Goal: Information Seeking & Learning: Learn about a topic

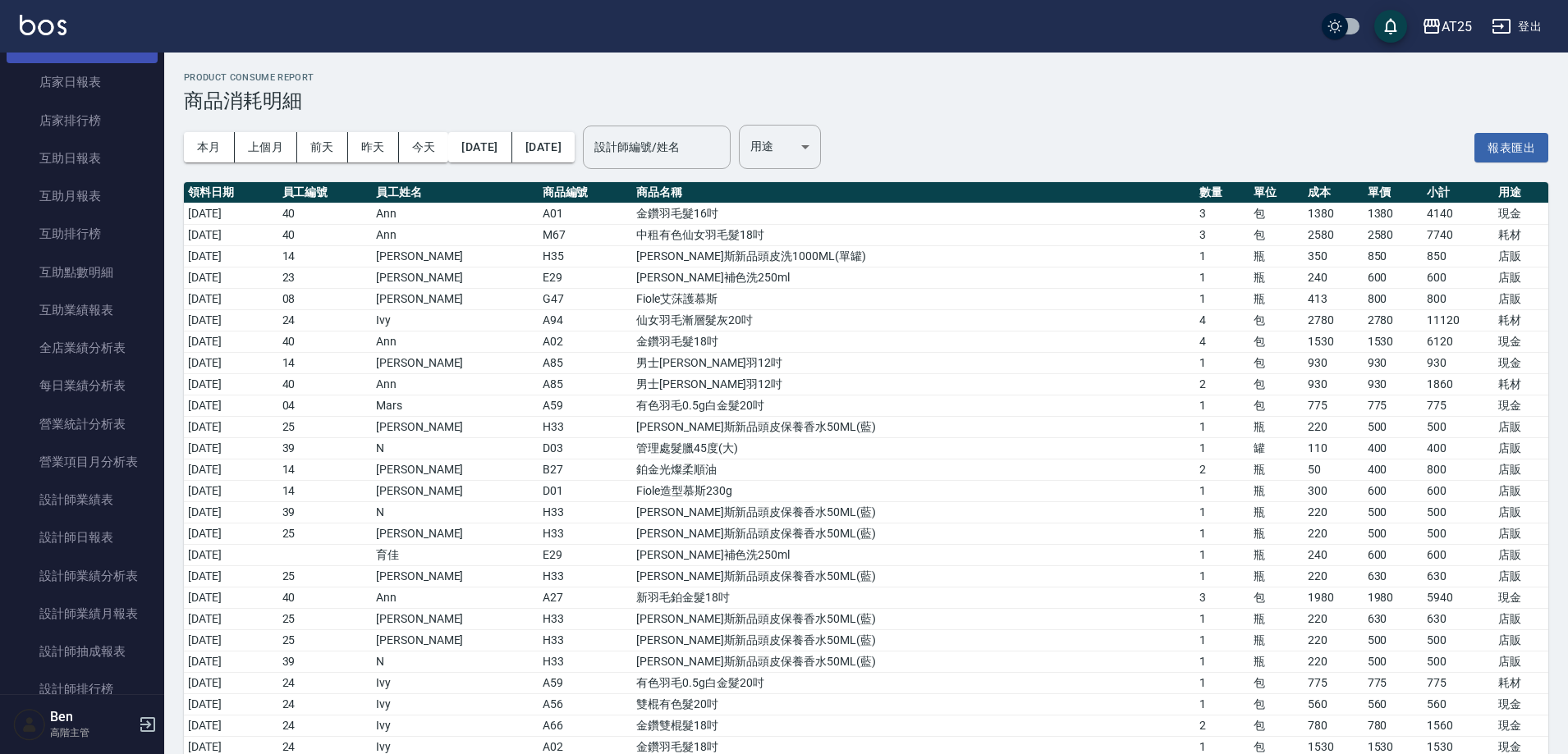
scroll to position [164, 0]
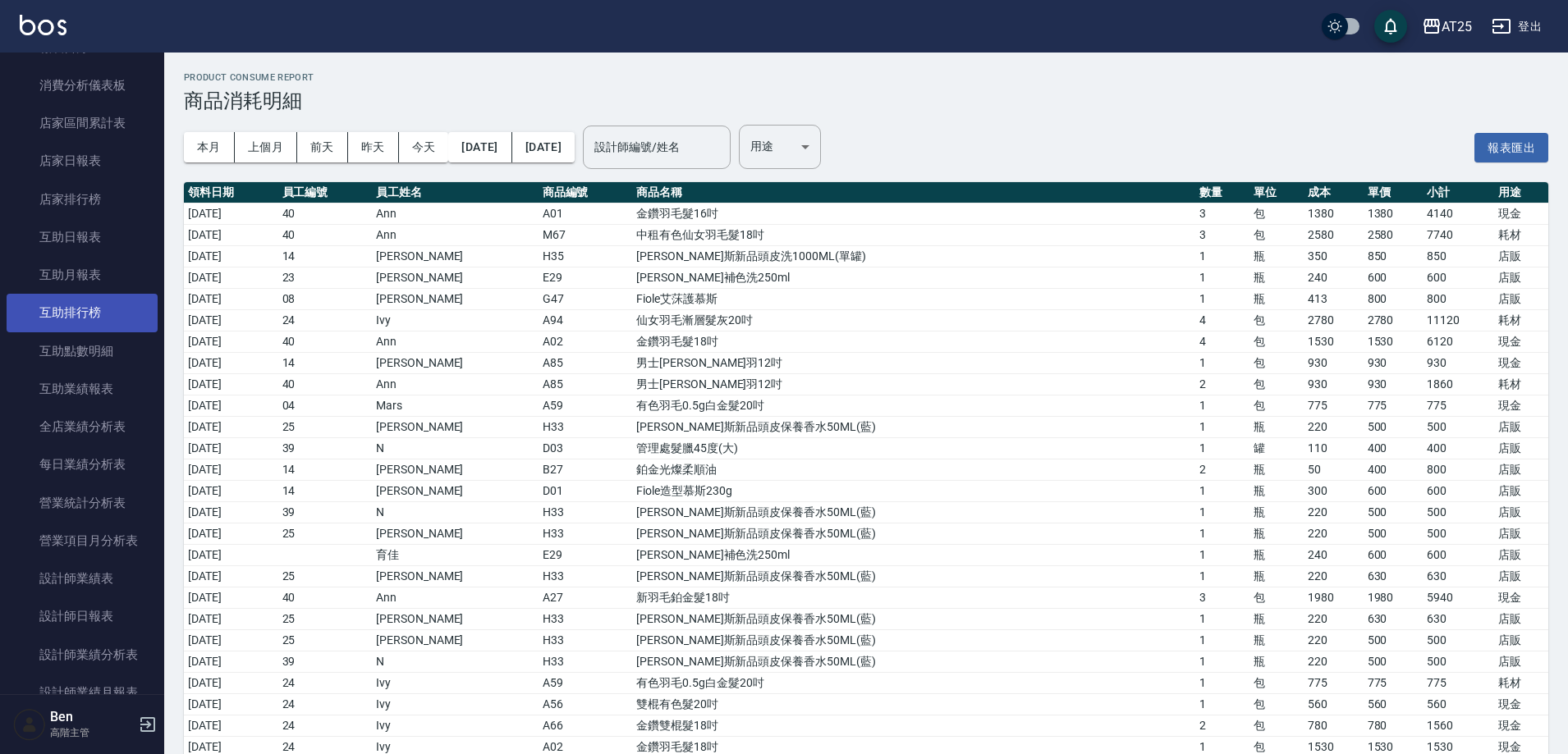
click at [82, 316] on link "互助排行榜" at bounding box center [82, 313] width 151 height 38
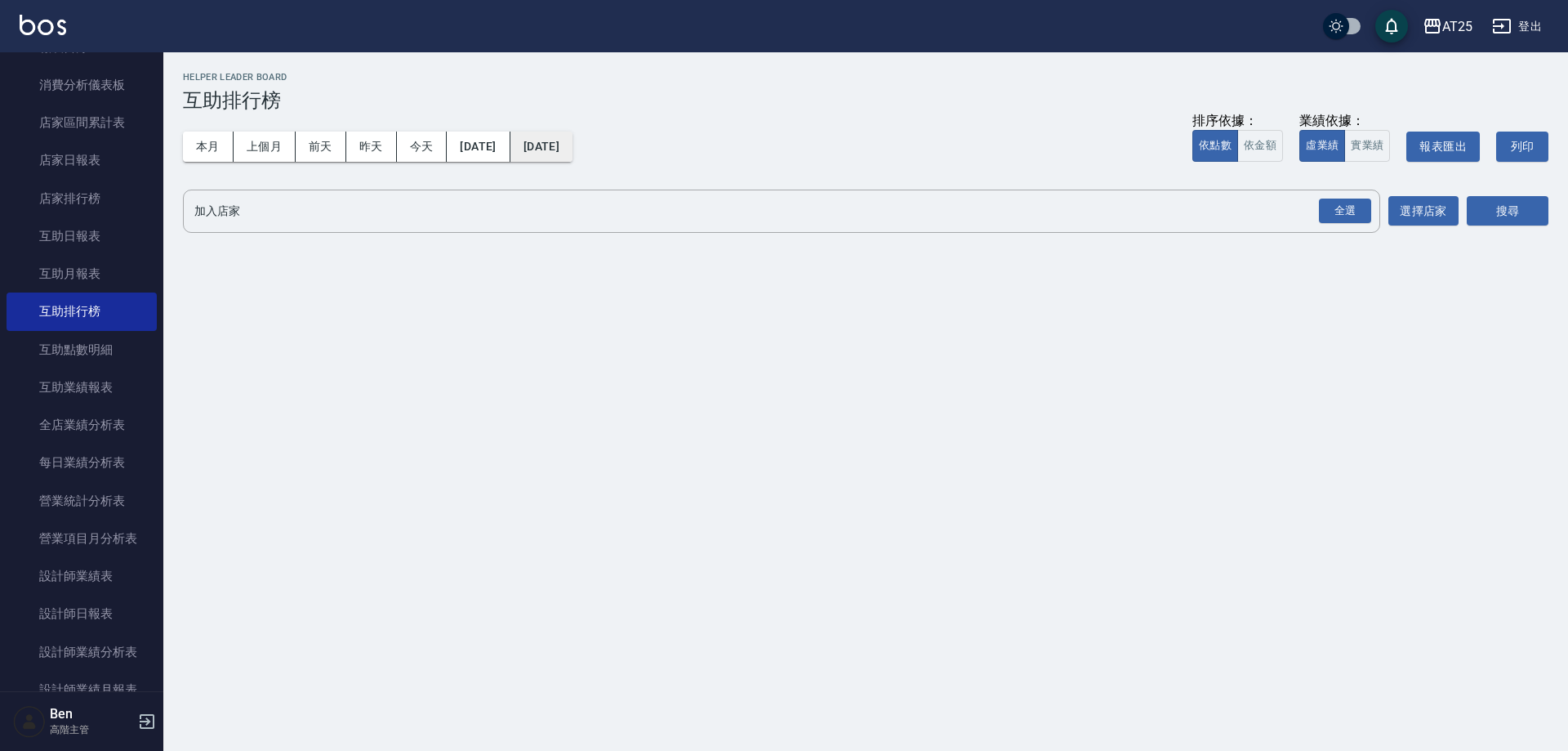
click at [573, 149] on button "[DATE]" at bounding box center [541, 146] width 62 height 30
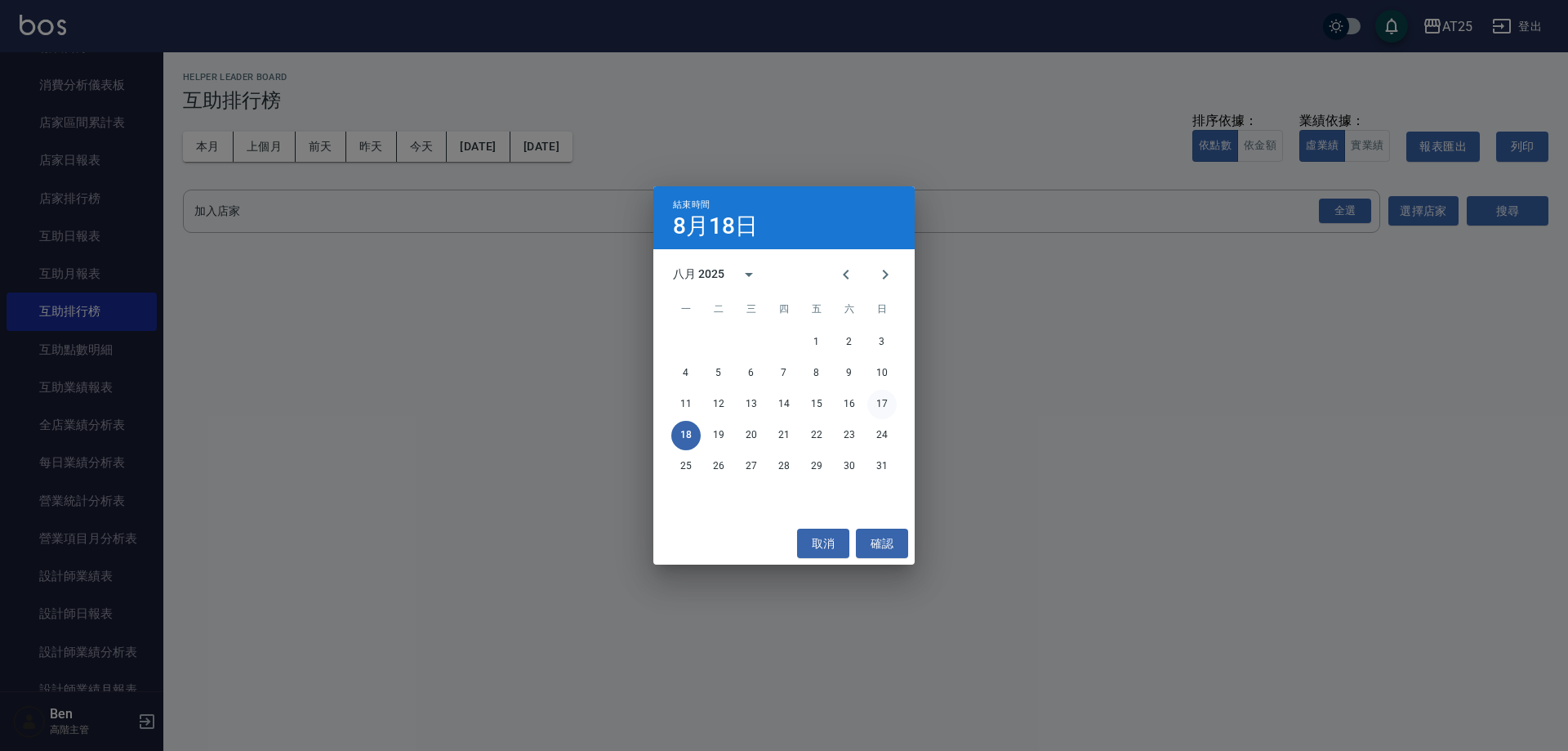
click at [869, 406] on button "17" at bounding box center [882, 405] width 29 height 29
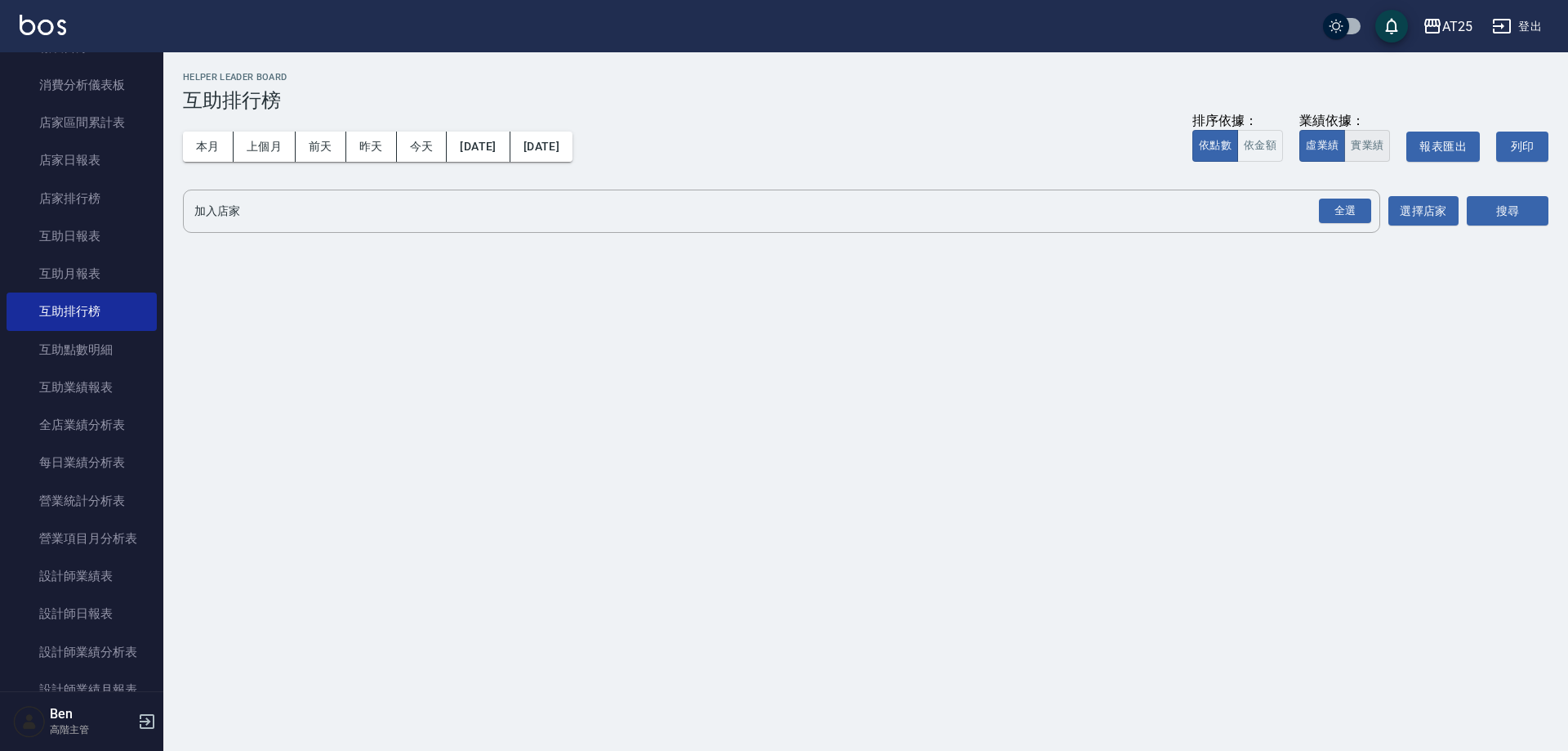
click at [1371, 139] on button "實業績" at bounding box center [1366, 145] width 45 height 32
click at [1347, 204] on div "全選" at bounding box center [1345, 211] width 52 height 26
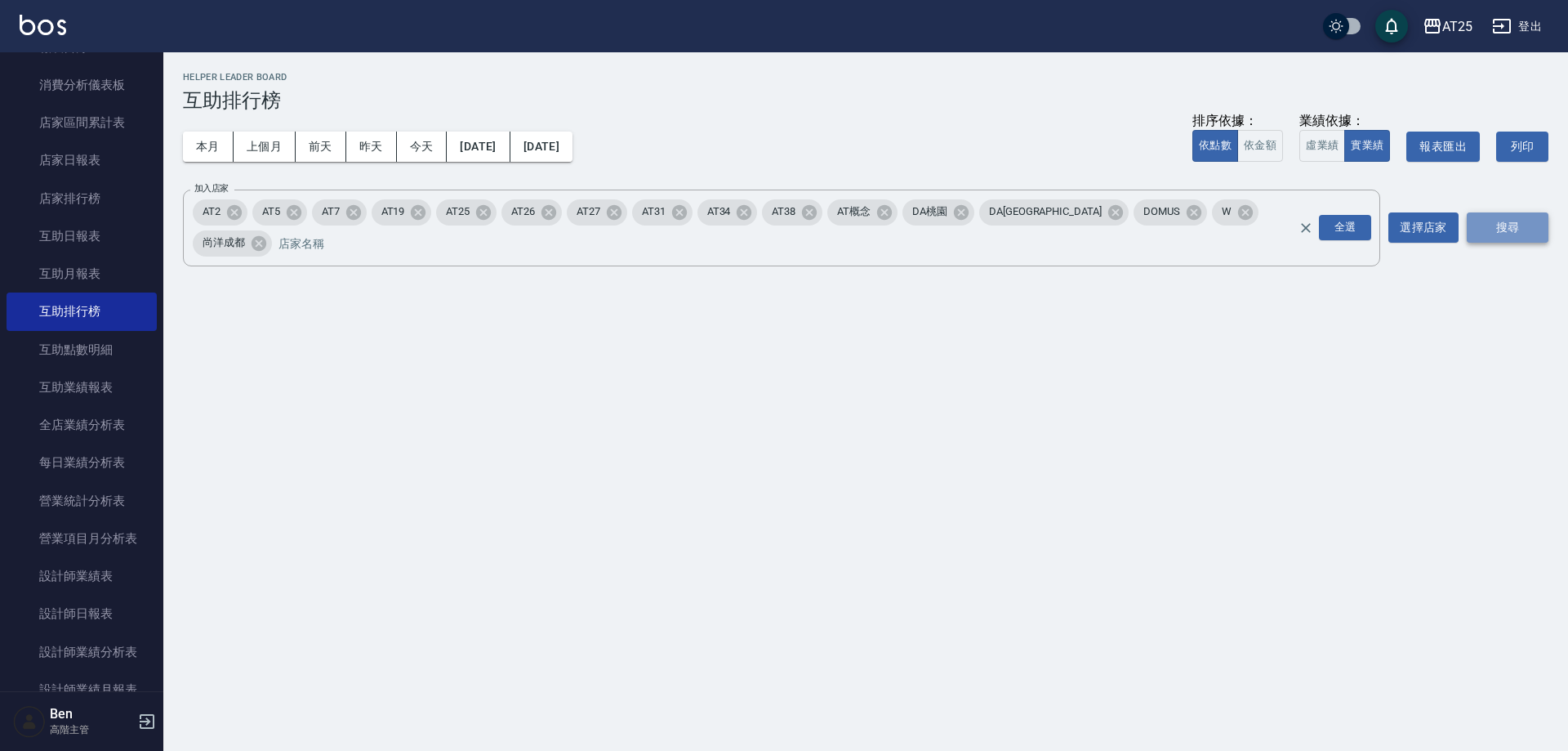
click at [1496, 212] on button "搜尋" at bounding box center [1508, 227] width 82 height 30
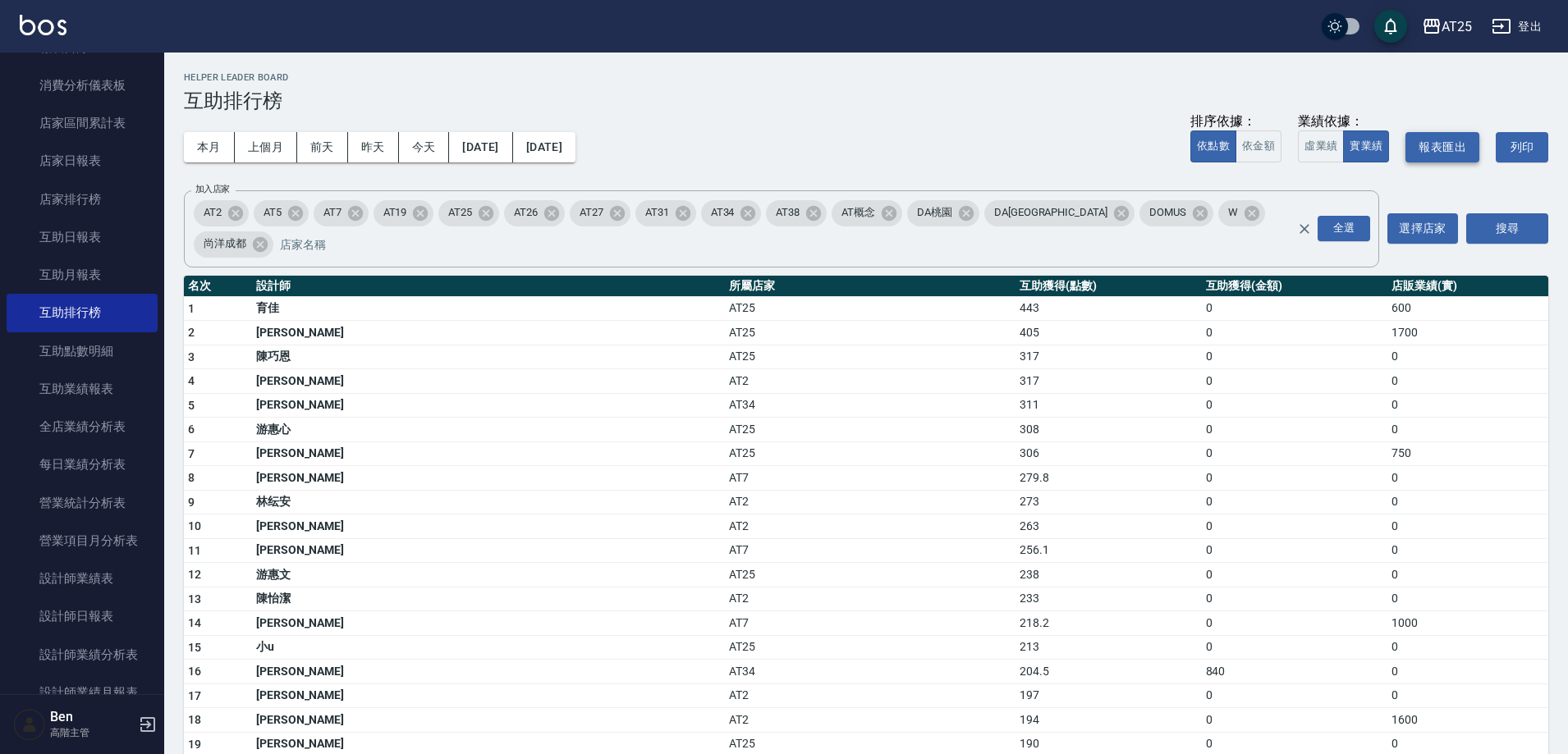
click at [1431, 136] on button "報表匯出" at bounding box center [1443, 147] width 74 height 30
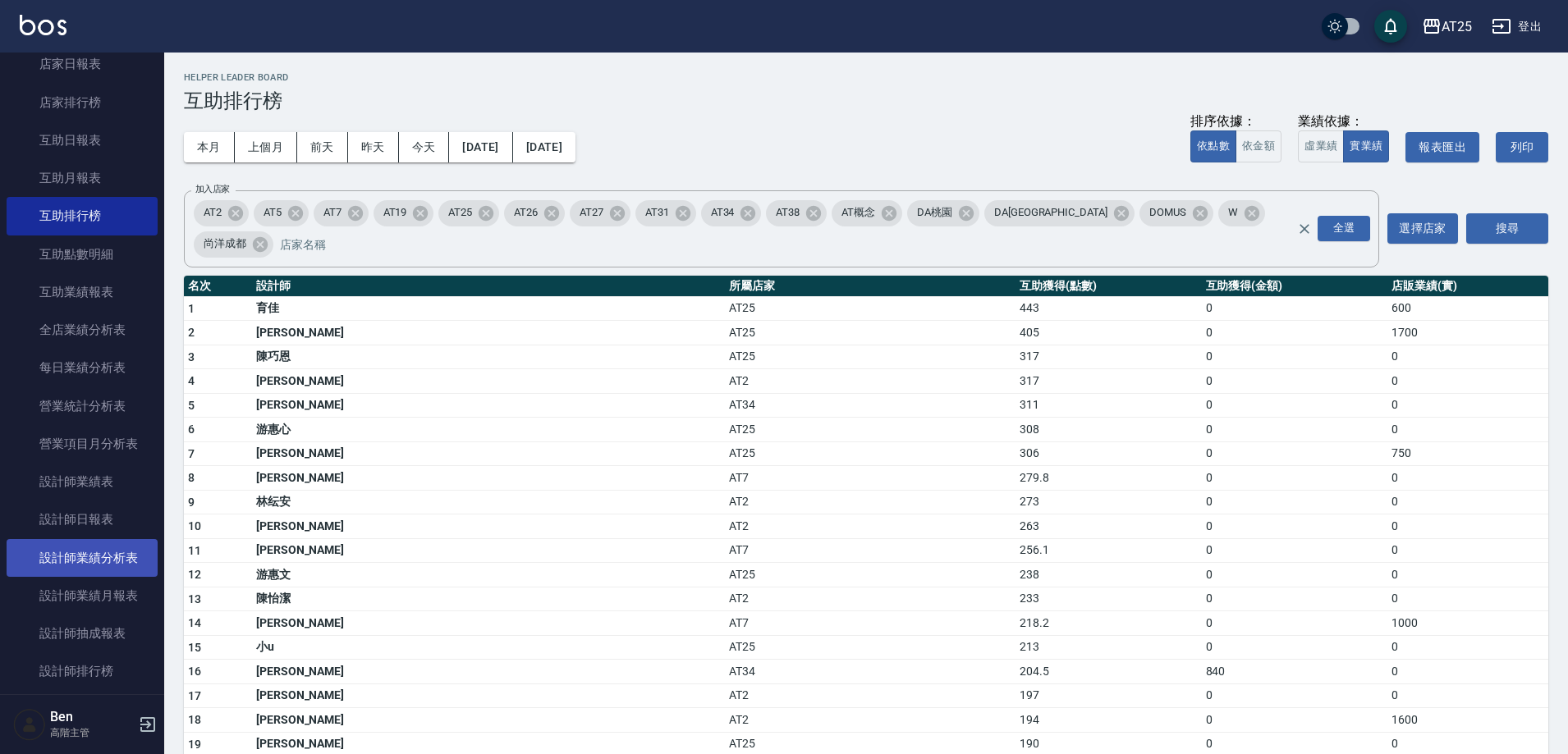
scroll to position [410, 0]
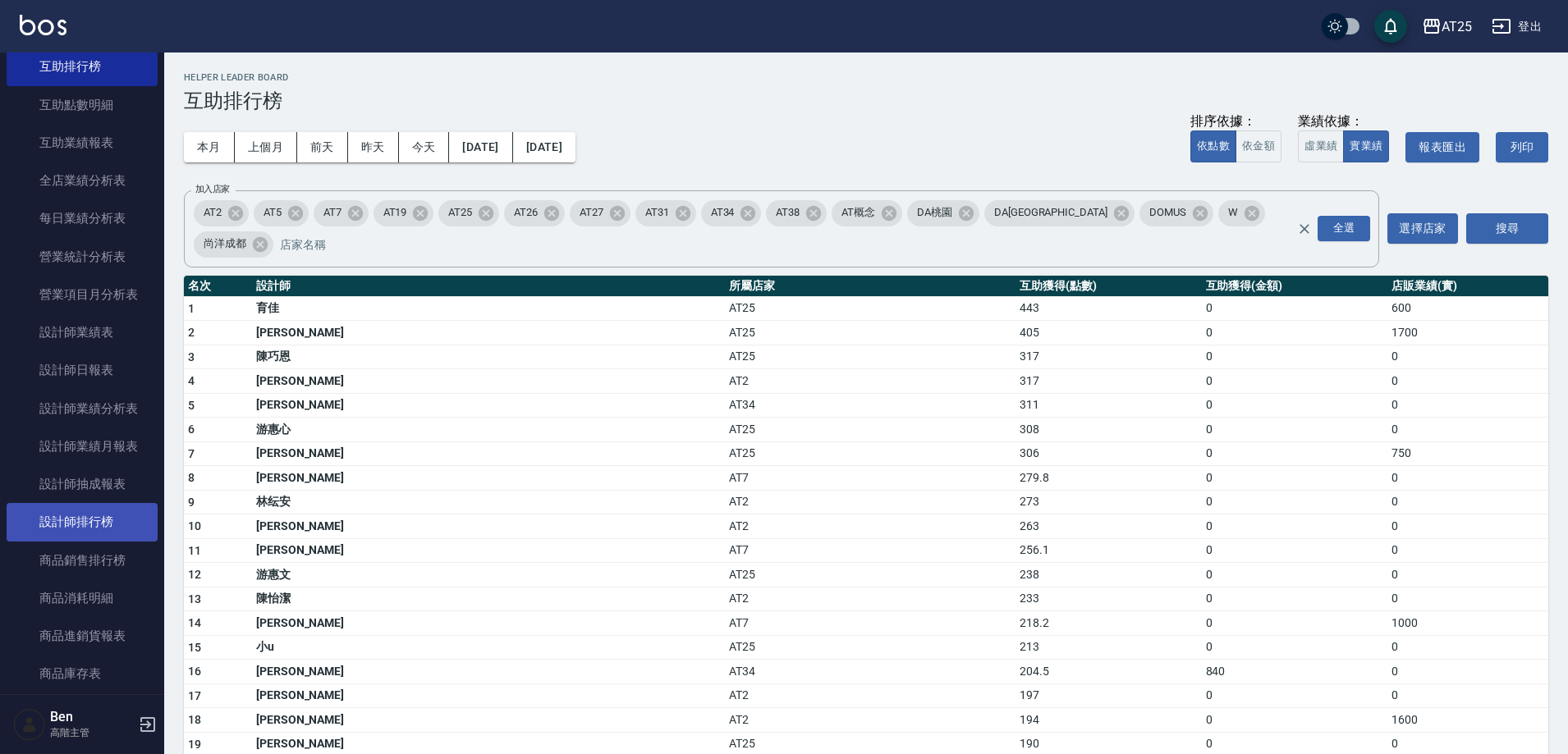
click at [70, 524] on link "設計師排行榜" at bounding box center [82, 522] width 151 height 38
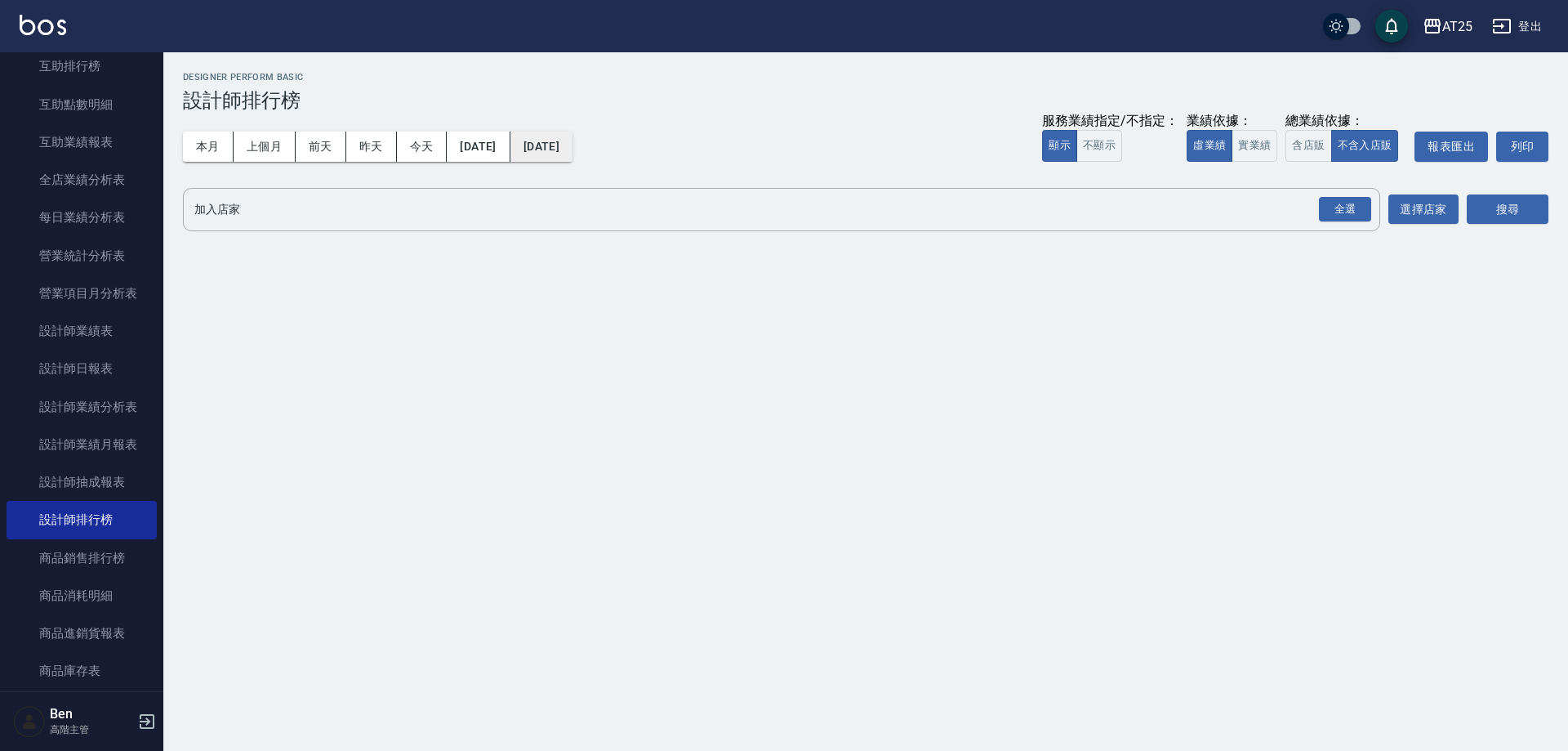
click at [573, 142] on button "[DATE]" at bounding box center [541, 146] width 62 height 30
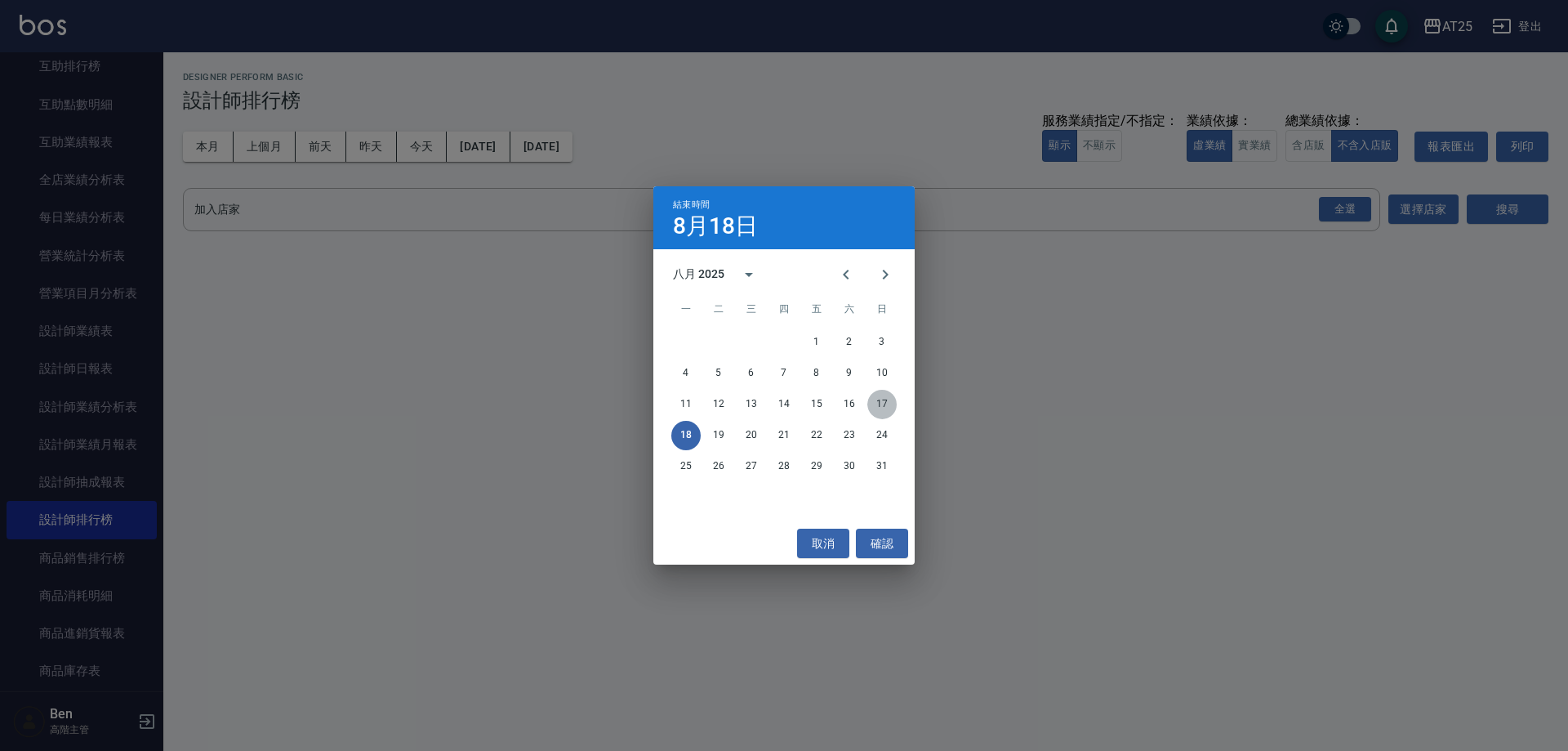
click at [887, 394] on button "17" at bounding box center [882, 405] width 29 height 29
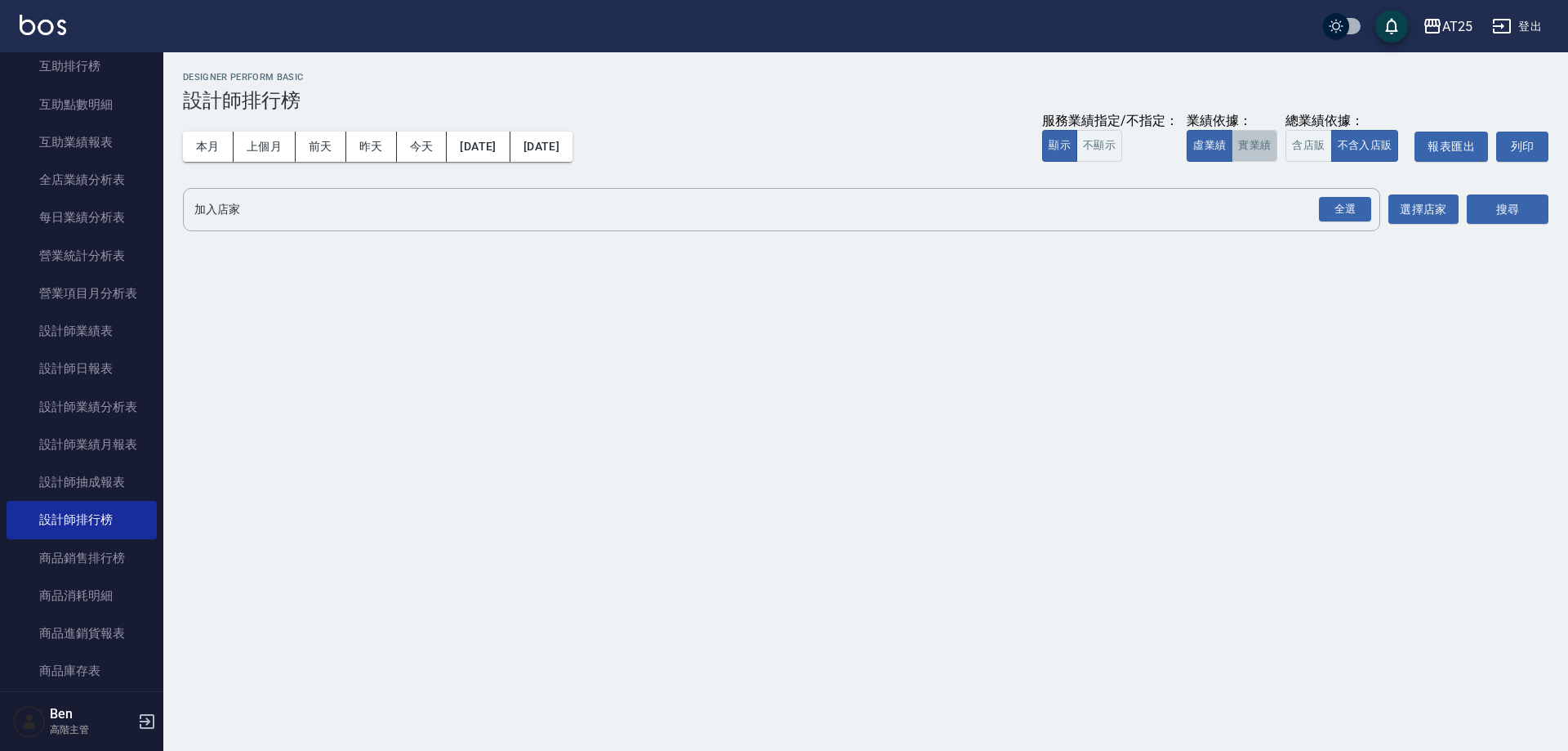
click at [1263, 144] on button "實業績" at bounding box center [1254, 145] width 45 height 32
click at [1349, 206] on div "全選" at bounding box center [1345, 210] width 52 height 26
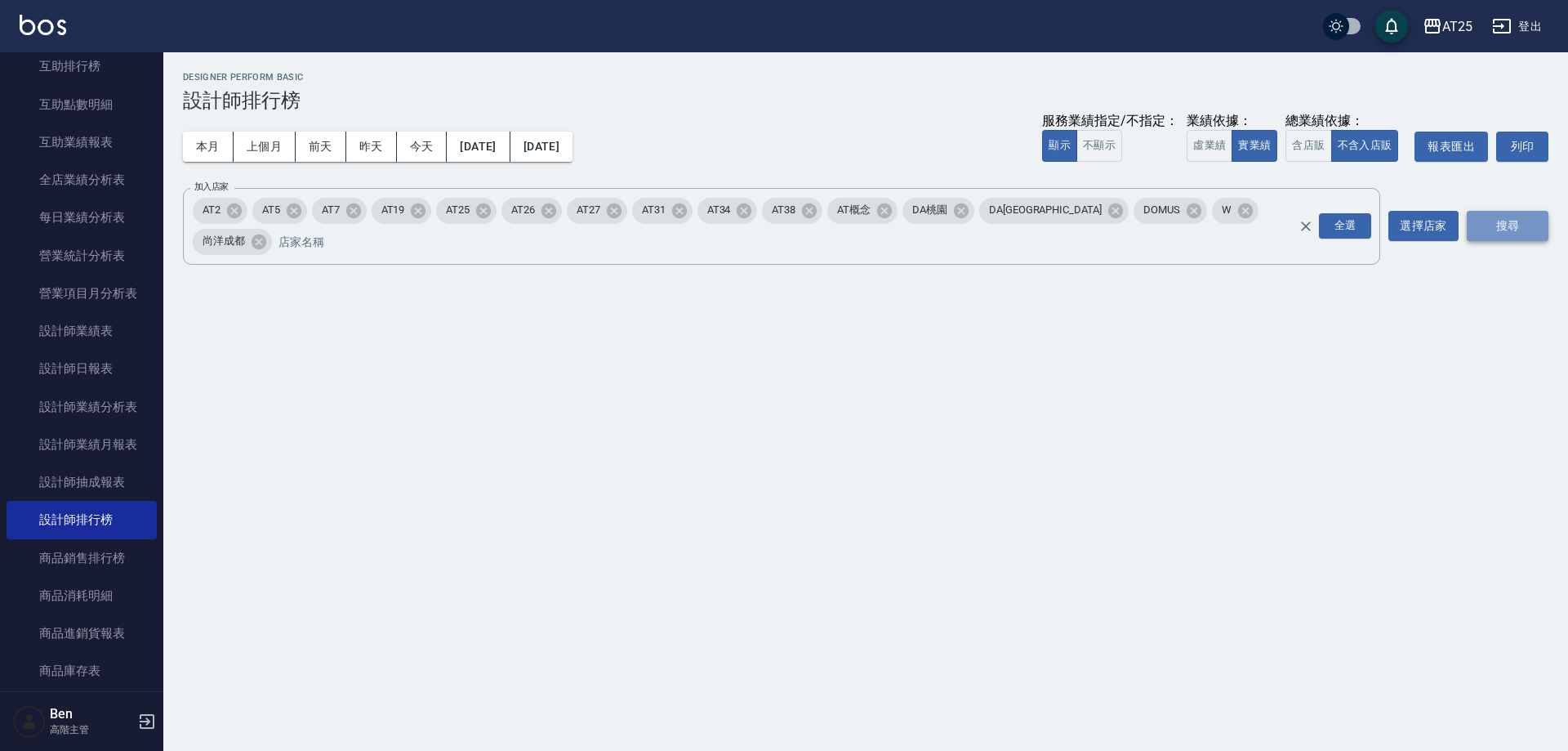
click at [1534, 221] on button "搜尋" at bounding box center [1508, 225] width 82 height 30
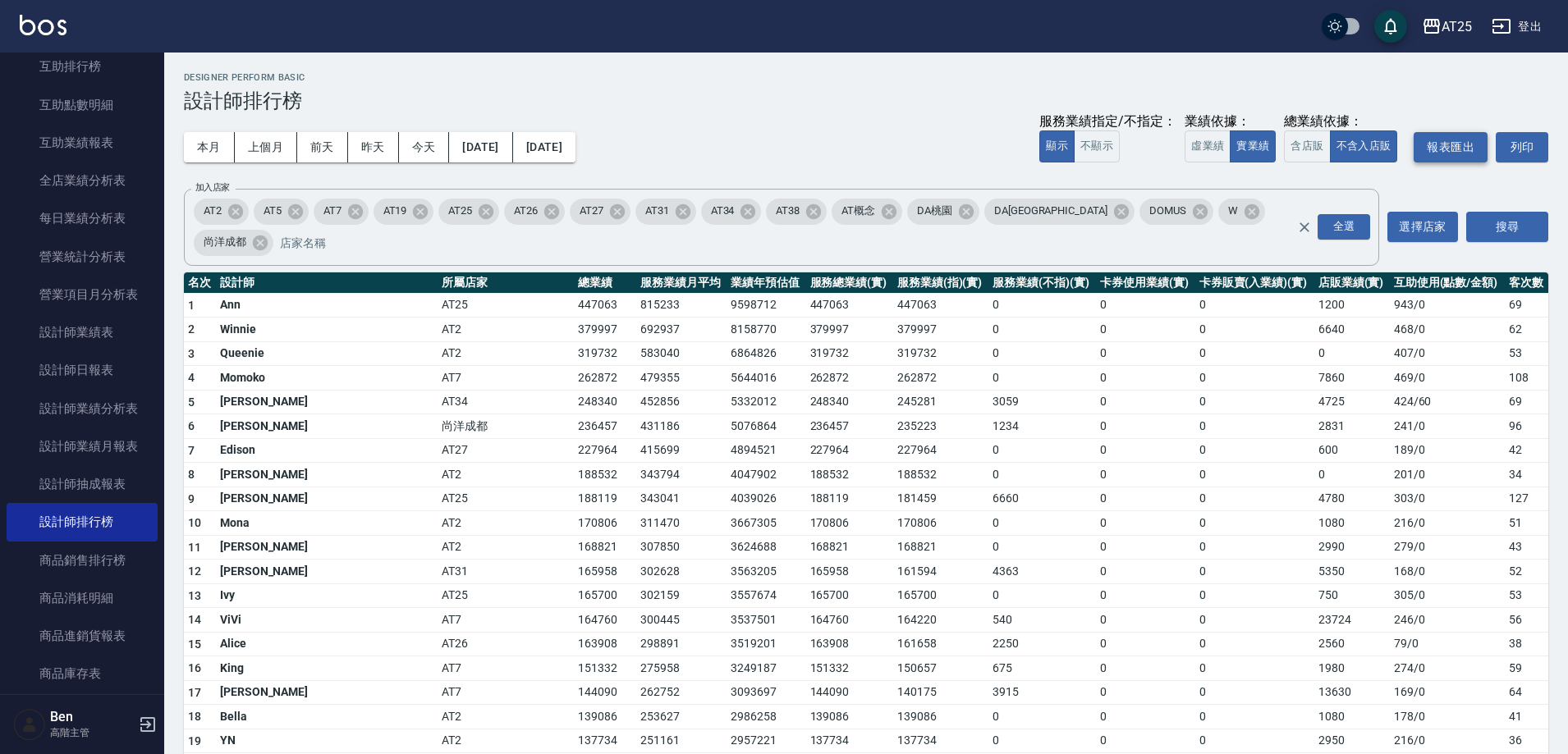
click at [1462, 143] on button "報表匯出" at bounding box center [1450, 147] width 74 height 30
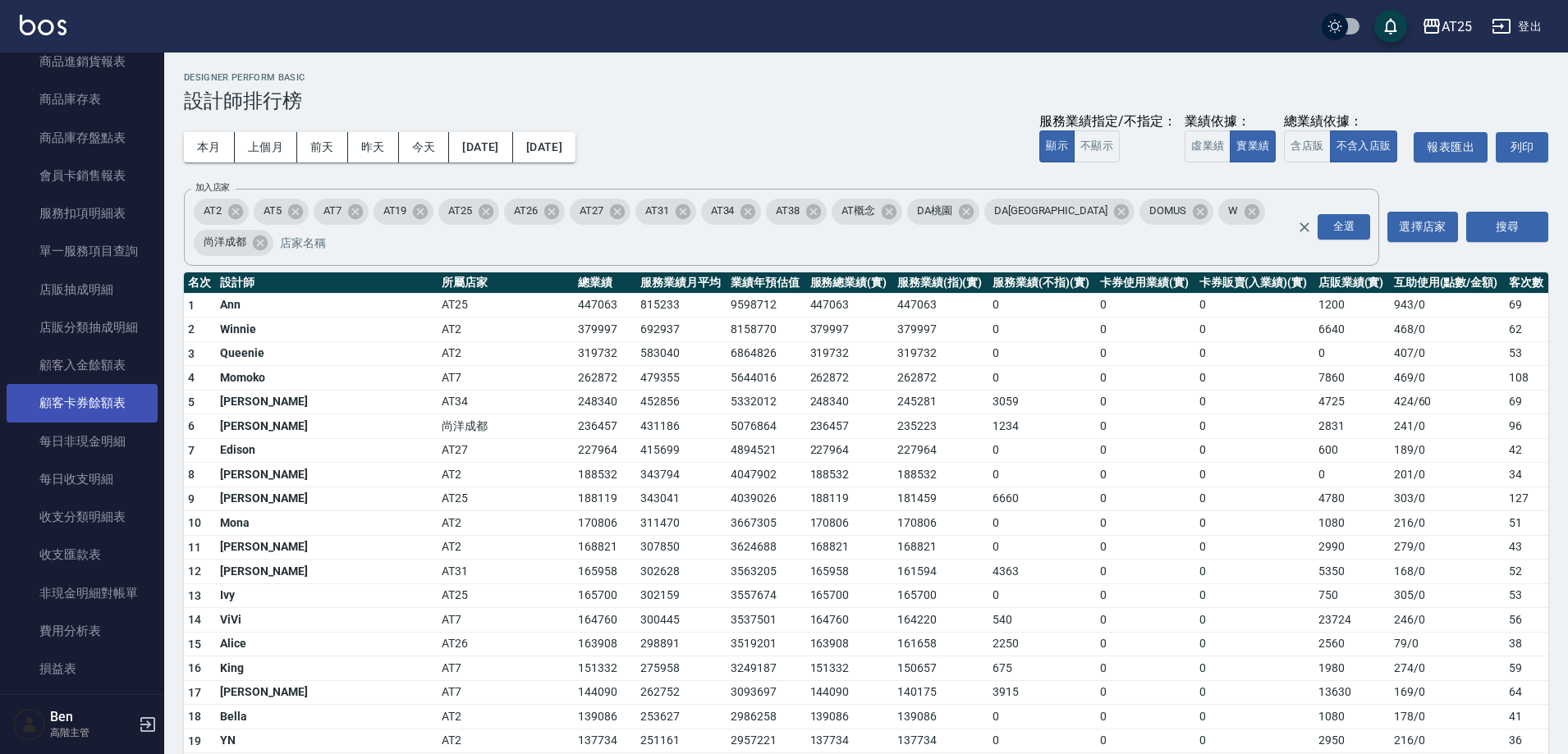
scroll to position [739, 0]
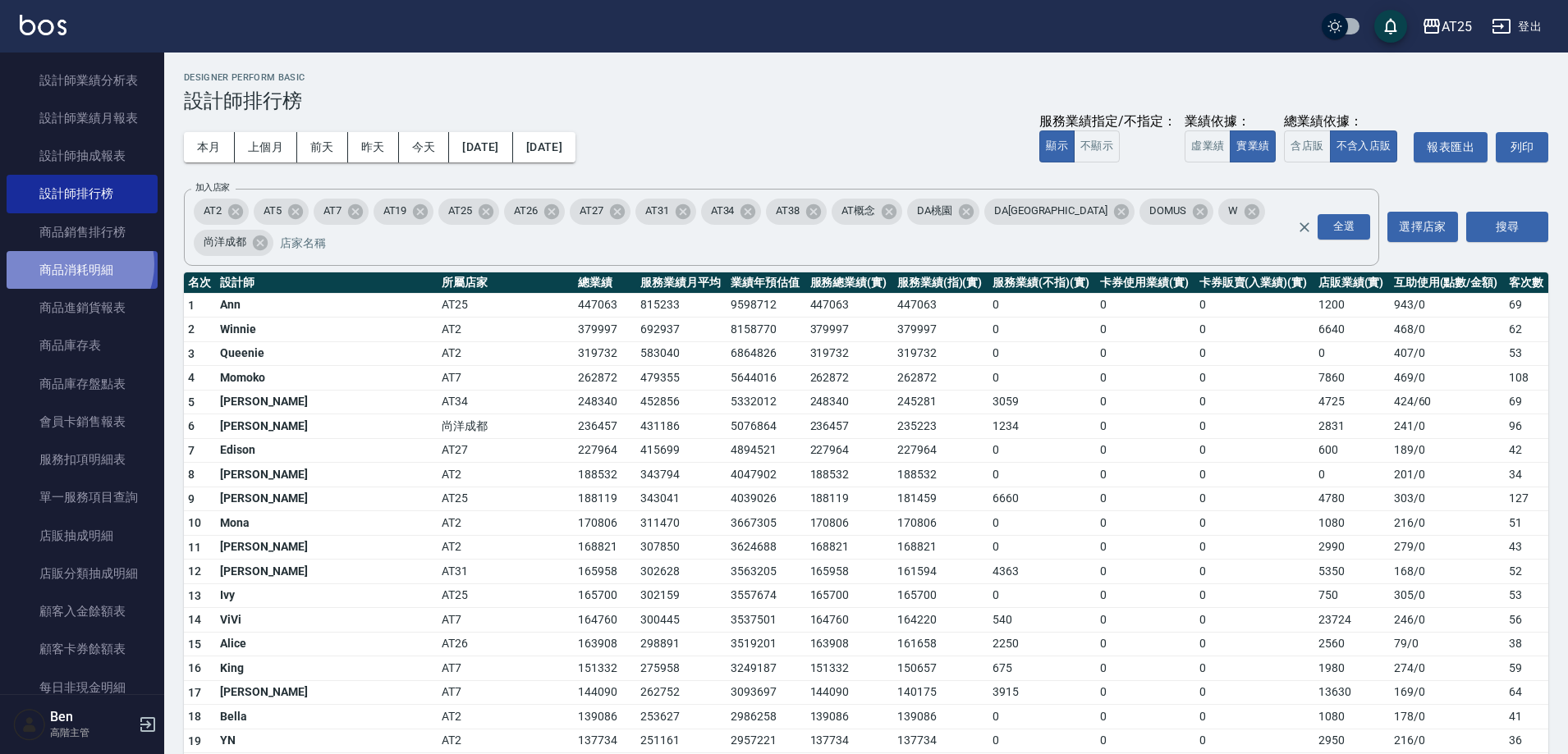
click at [75, 265] on link "商品消耗明細" at bounding box center [82, 270] width 151 height 38
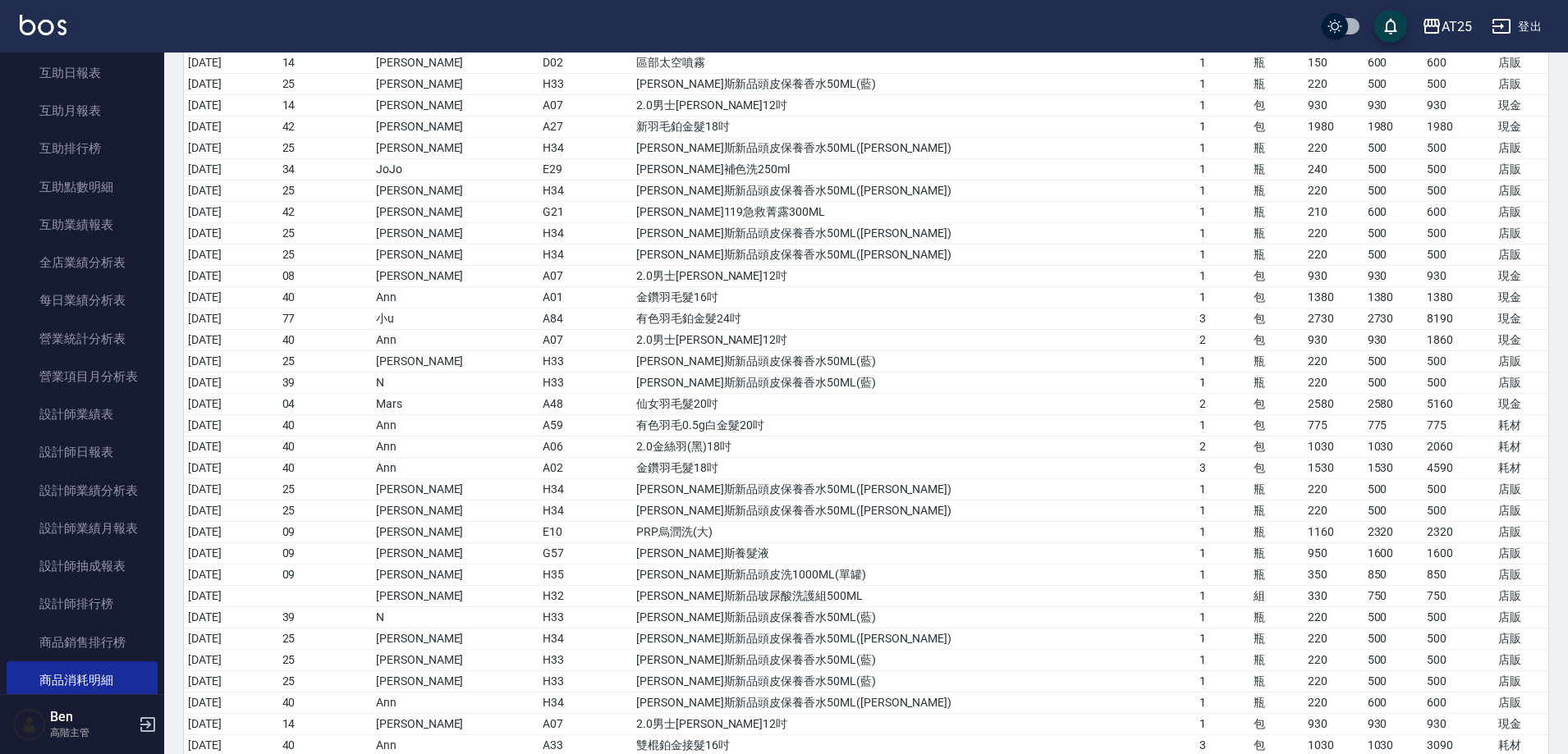
scroll to position [1783, 0]
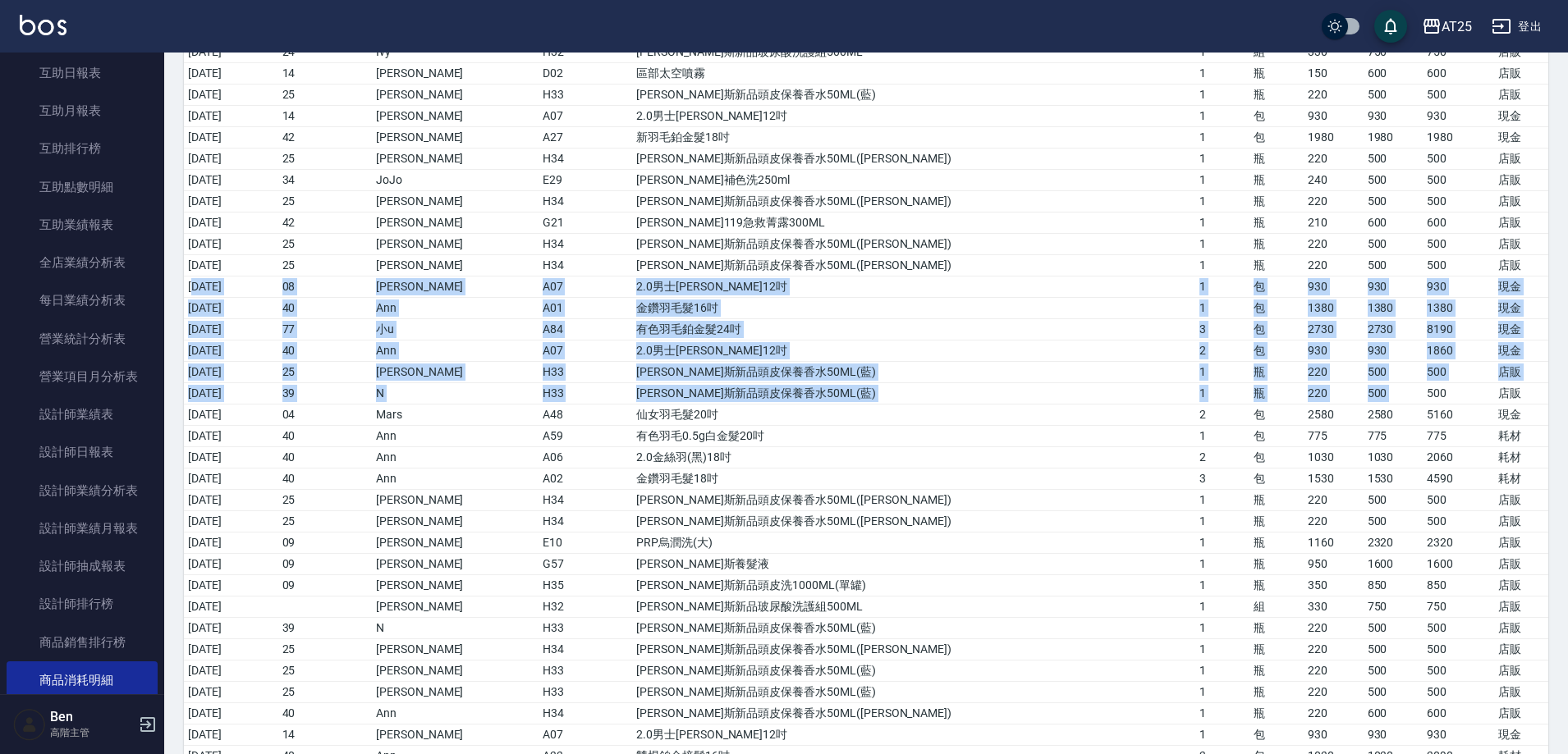
drag, startPoint x: 195, startPoint y: 291, endPoint x: 1395, endPoint y: 398, distance: 1204.8
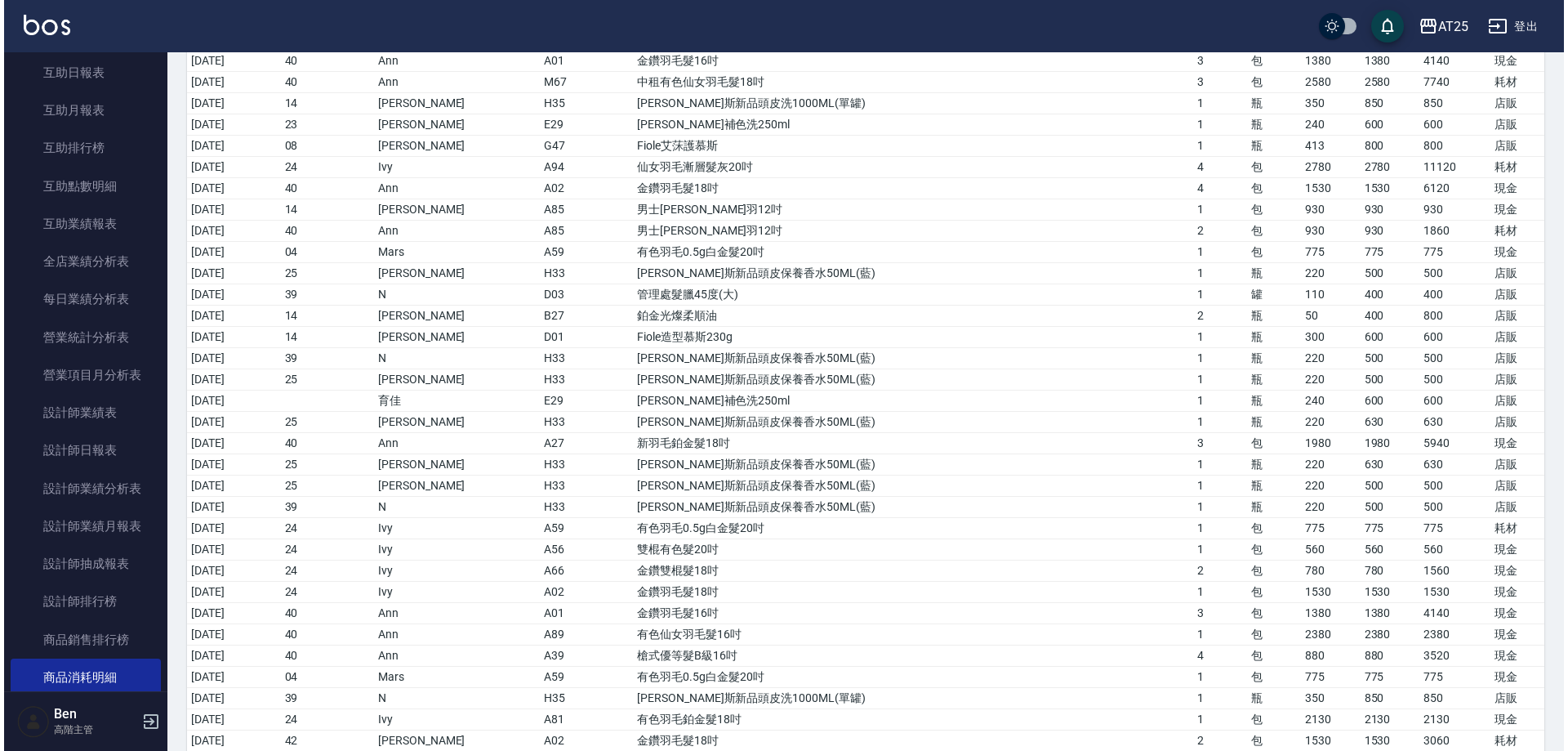
scroll to position [0, 0]
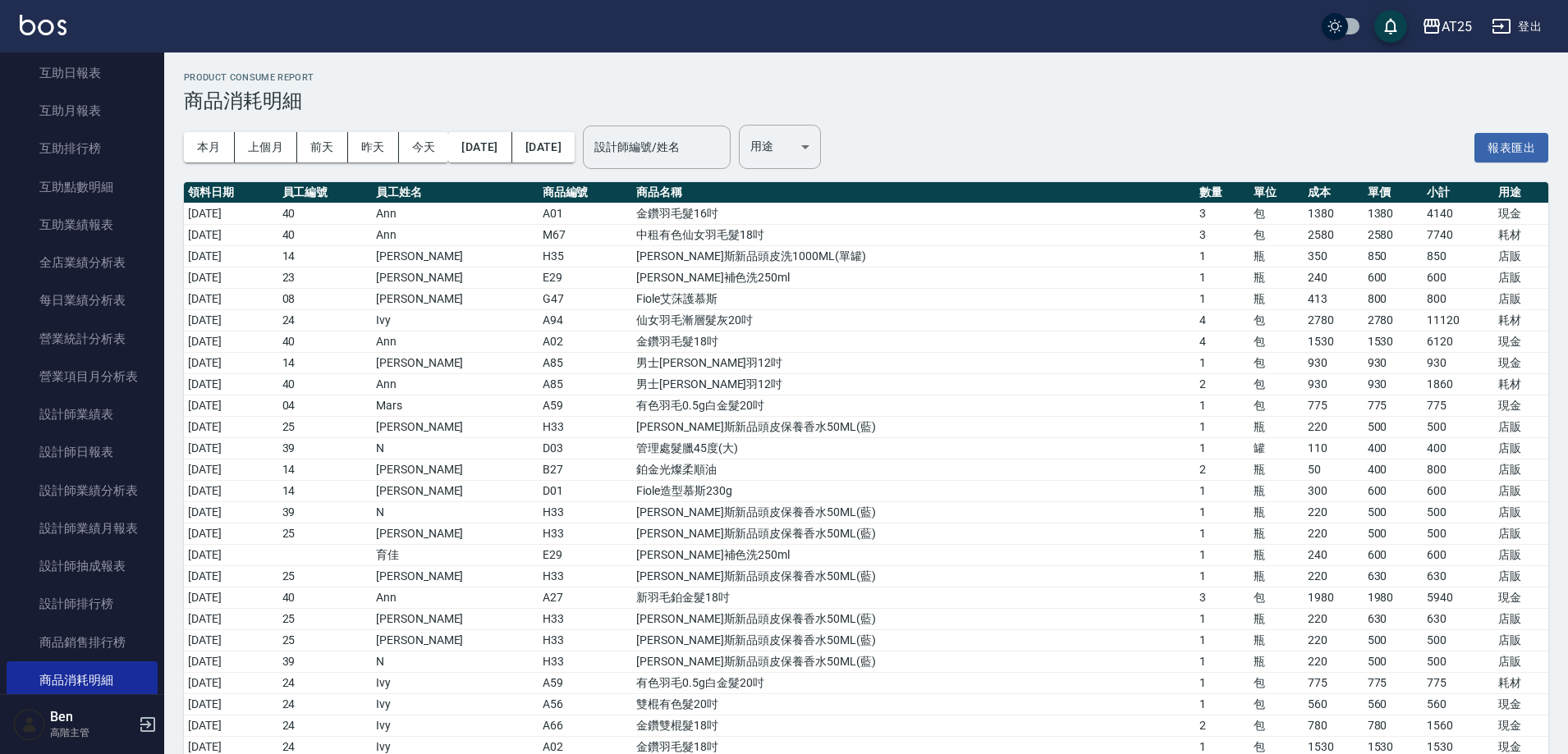
click at [373, 217] on td "40" at bounding box center [326, 213] width 95 height 21
click at [575, 134] on button "[DATE]" at bounding box center [543, 147] width 63 height 30
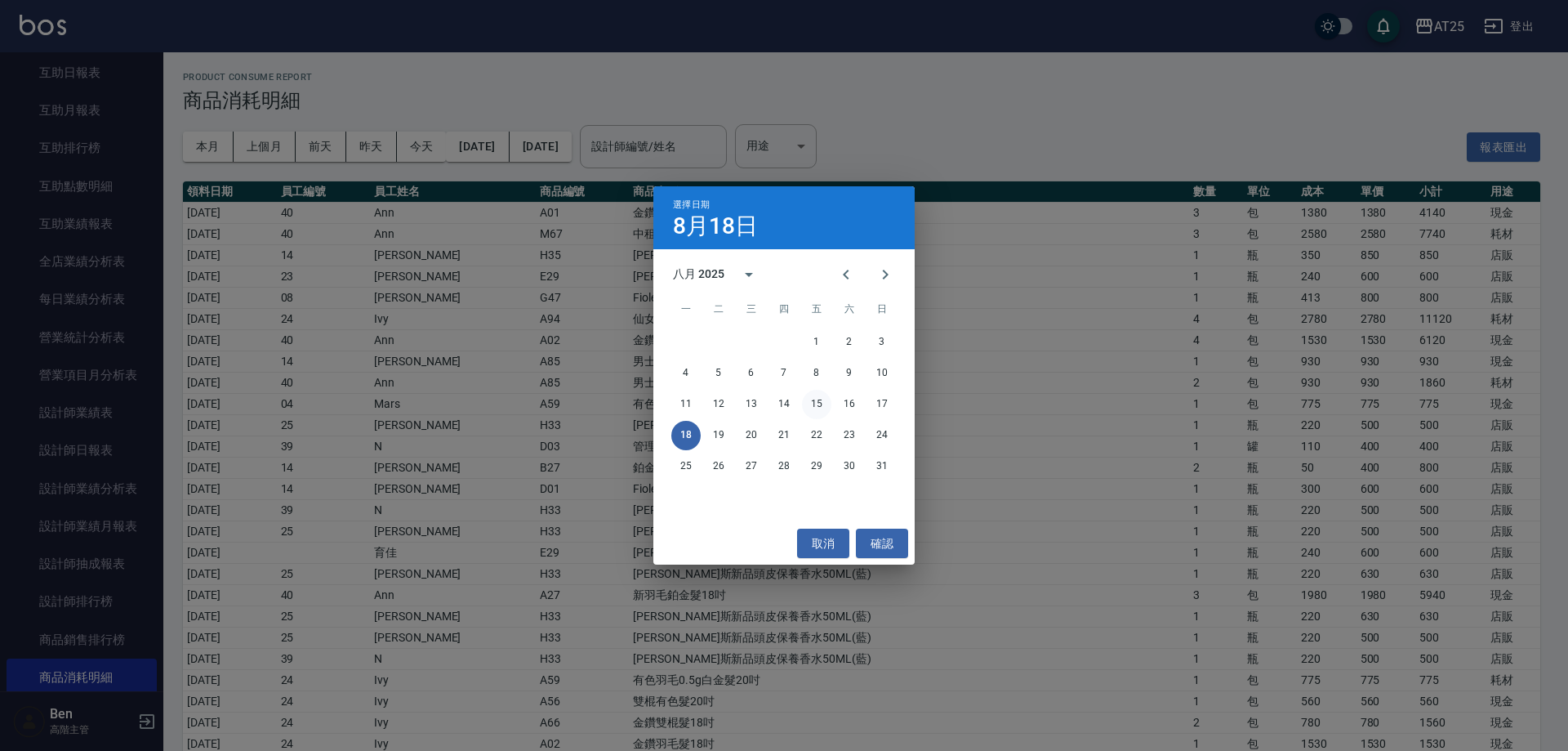
click at [811, 402] on button "15" at bounding box center [816, 405] width 29 height 29
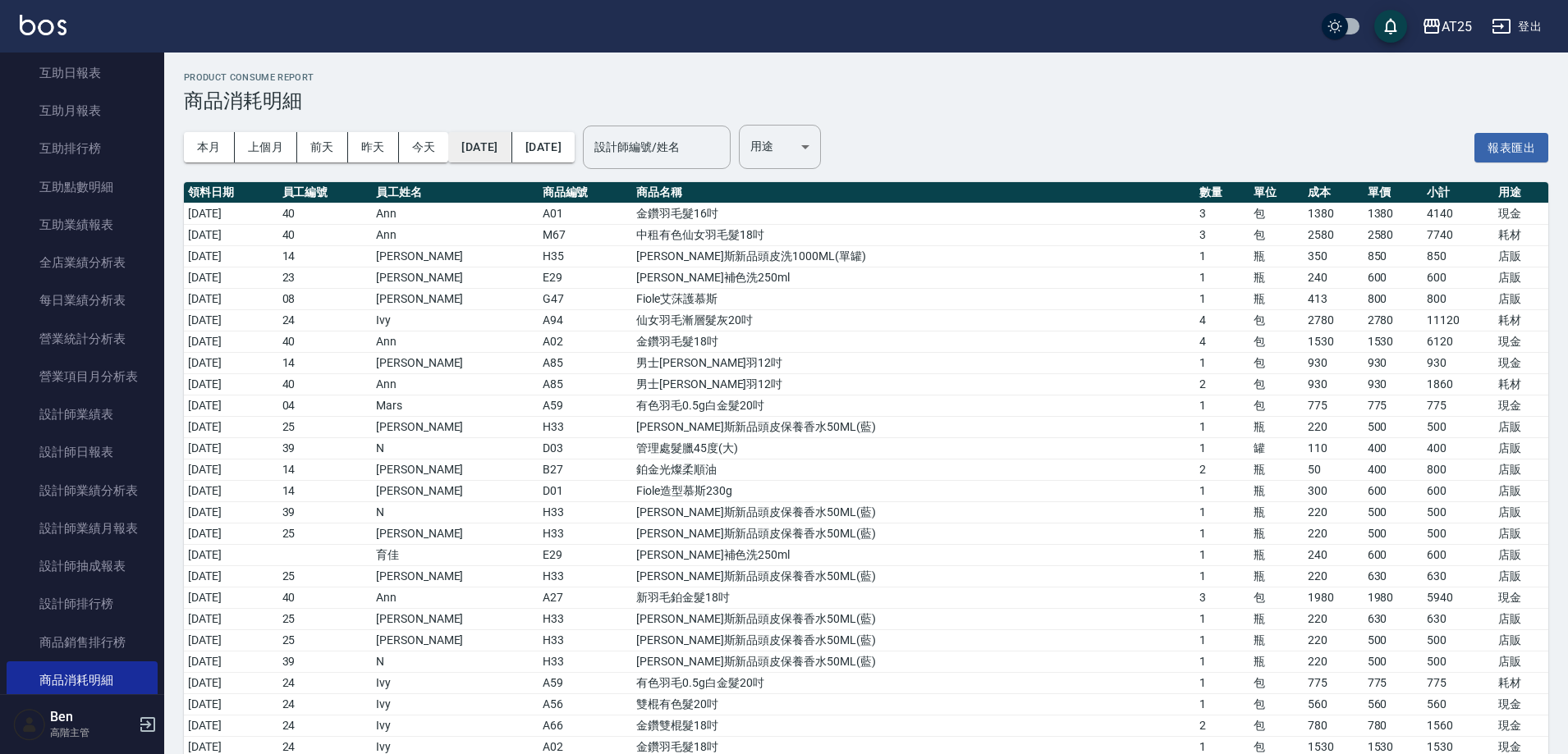
click at [506, 143] on button "[DATE]" at bounding box center [480, 147] width 64 height 30
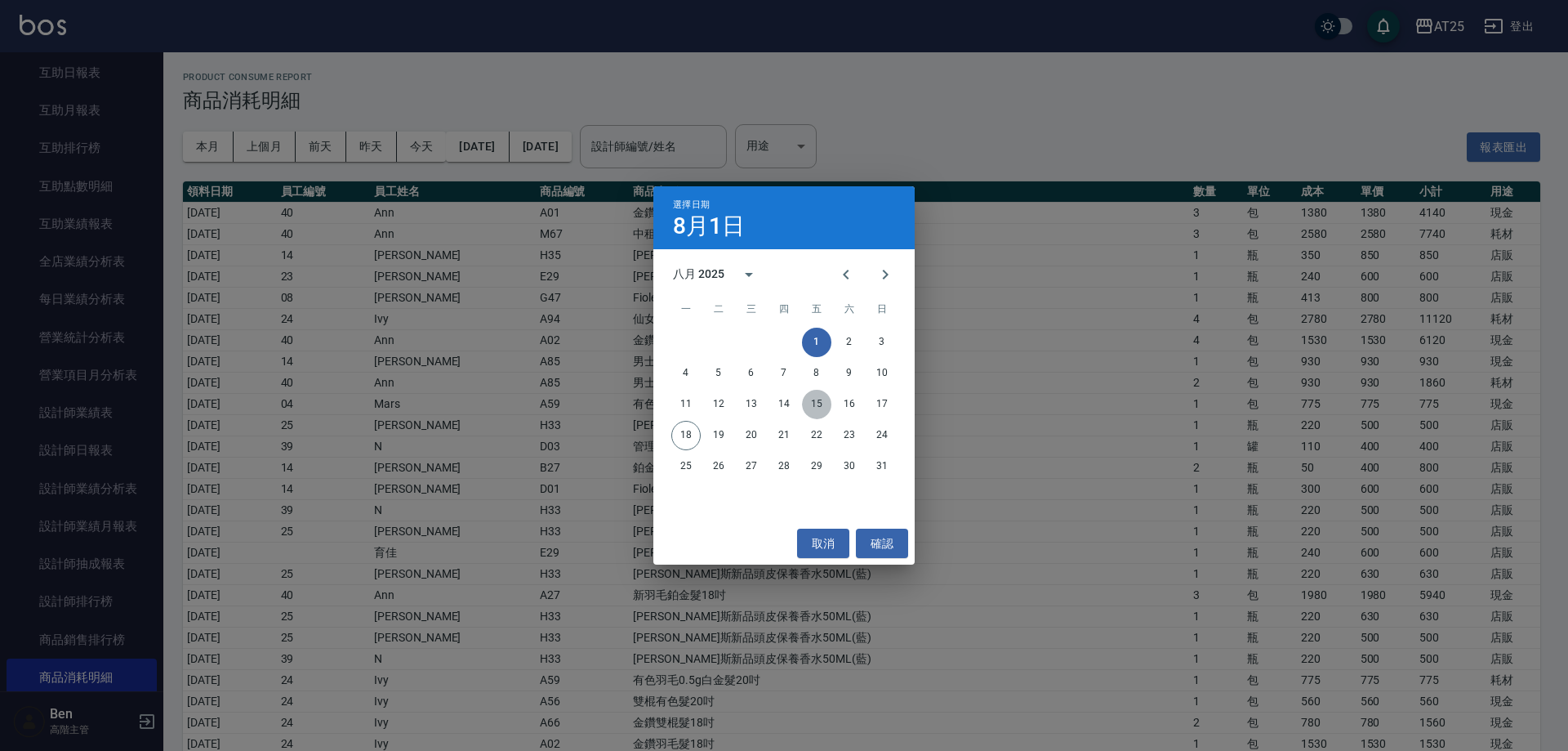
click at [822, 406] on button "15" at bounding box center [816, 405] width 29 height 29
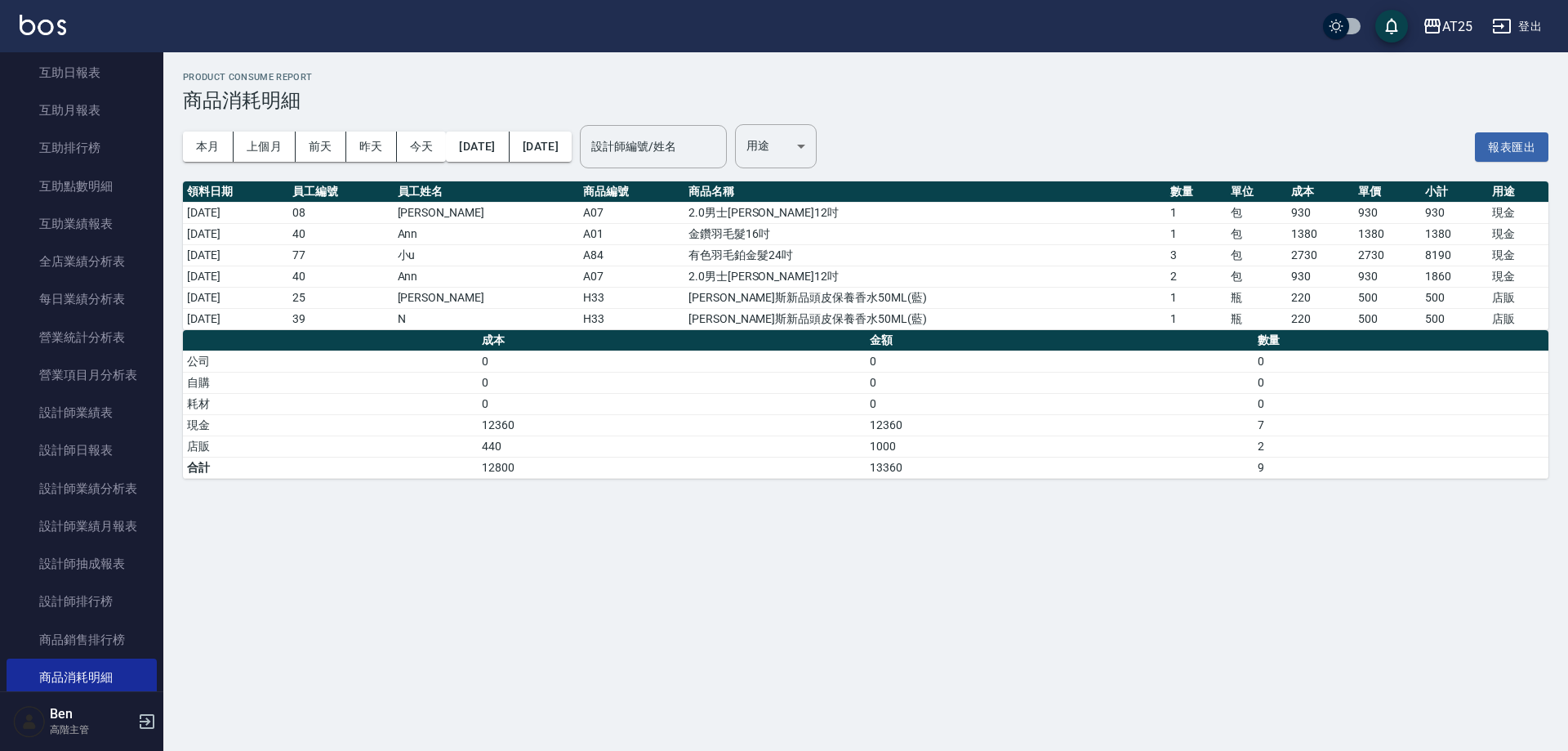
click at [955, 98] on h3 "商品消耗明細" at bounding box center [865, 100] width 1365 height 23
drag, startPoint x: 233, startPoint y: 214, endPoint x: 1287, endPoint y: 215, distance: 1054.0
click at [1287, 215] on tr "[DATE] 08 [PERSON_NAME] A07 2.0男士[PERSON_NAME]12吋 1 包 930 930 930 現金" at bounding box center [865, 212] width 1365 height 21
click at [246, 216] on td "[DATE]" at bounding box center [235, 212] width 105 height 21
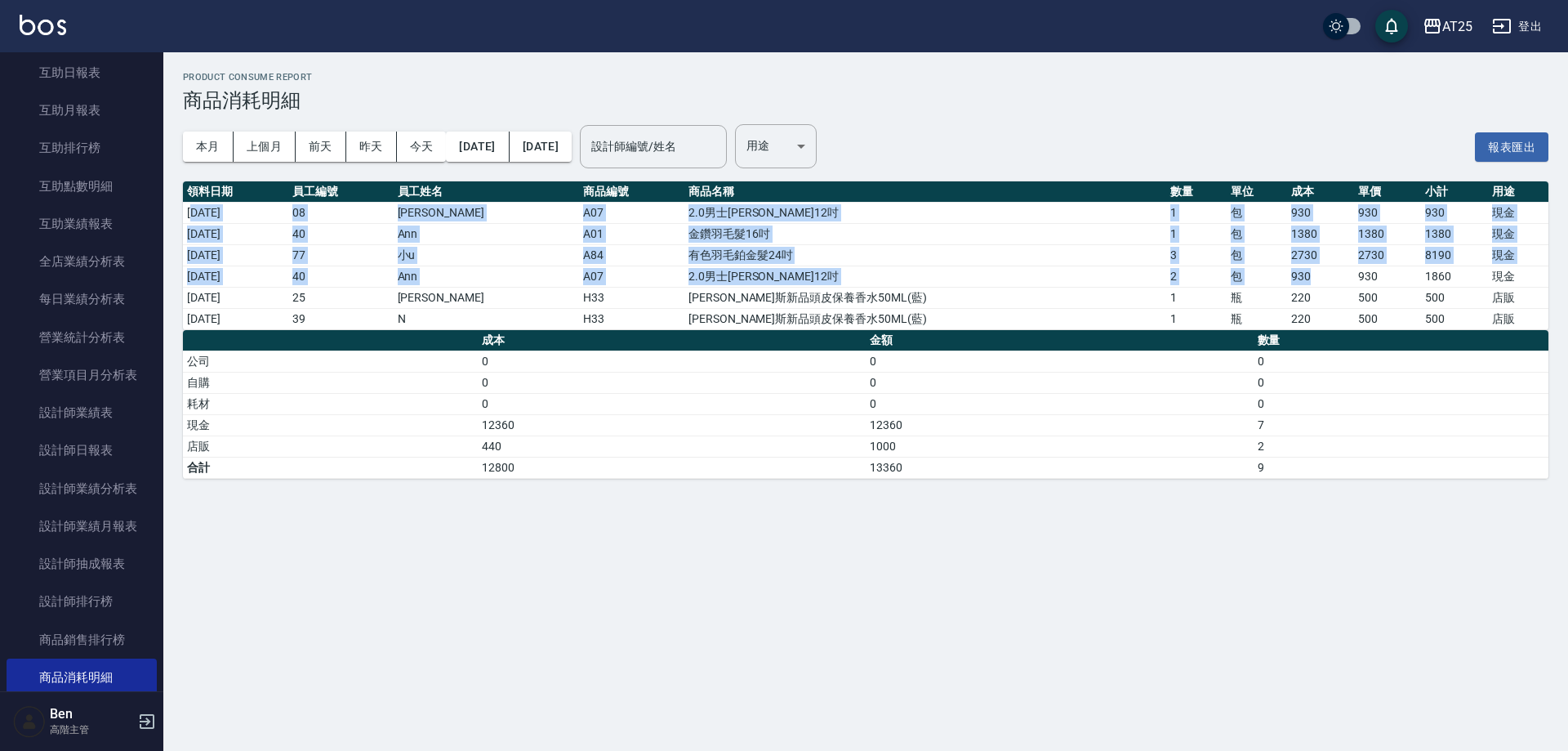
drag, startPoint x: 196, startPoint y: 211, endPoint x: 1311, endPoint y: 275, distance: 1116.8
click at [1311, 275] on tbody "[DATE] 08 [PERSON_NAME] A07 2.0男士金絲羽12吋 1 包 930 930 930 現金 [DATE] 40 Ann A01 金鑽…" at bounding box center [865, 265] width 1365 height 127
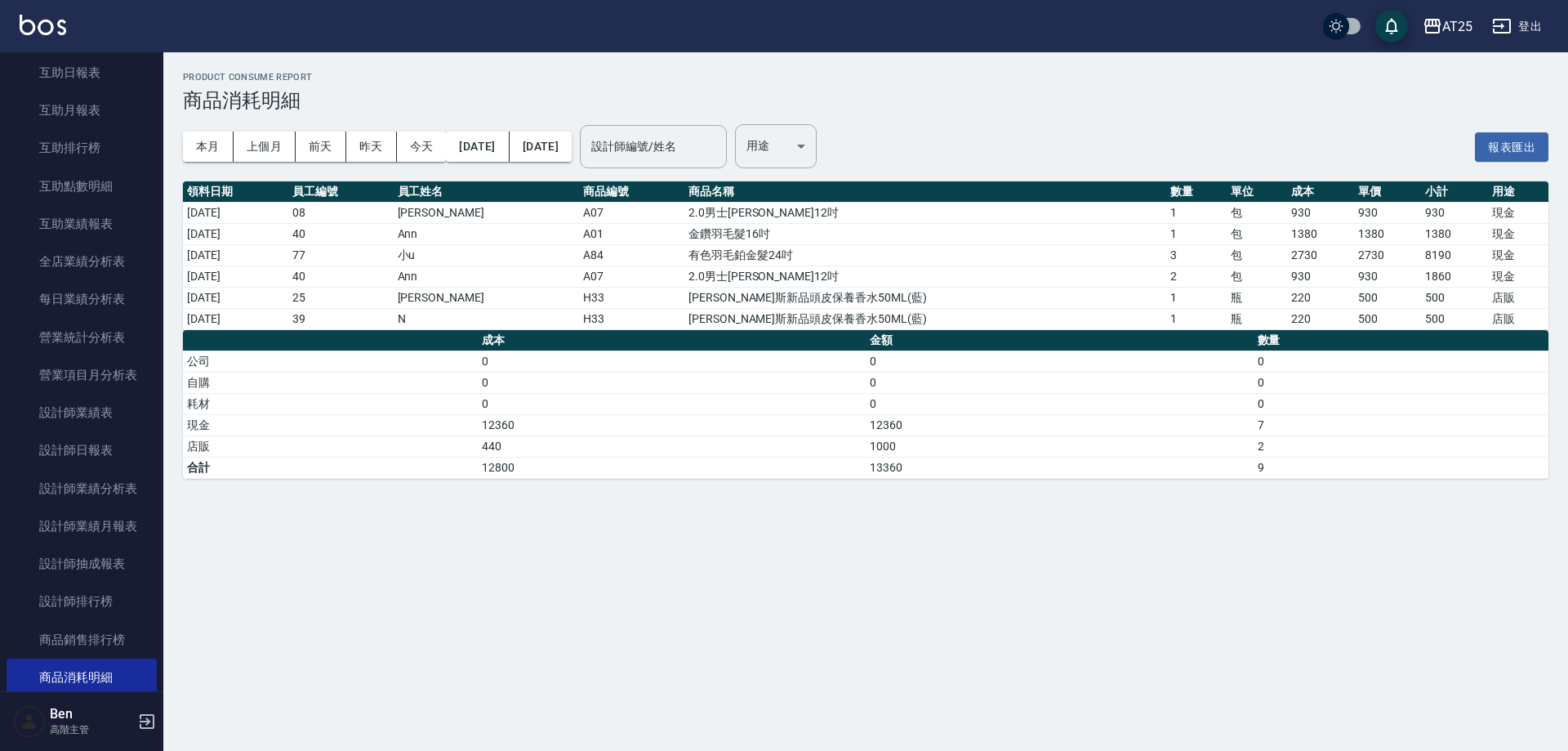
click at [832, 531] on div "Product Consume Report 商品消耗明細 本月 上個月 [DATE] [DATE] [DATE] [DATE] [DATE] 設計師編號/姓…" at bounding box center [784, 376] width 1568 height 751
click at [490, 147] on button "[DATE]" at bounding box center [478, 146] width 63 height 30
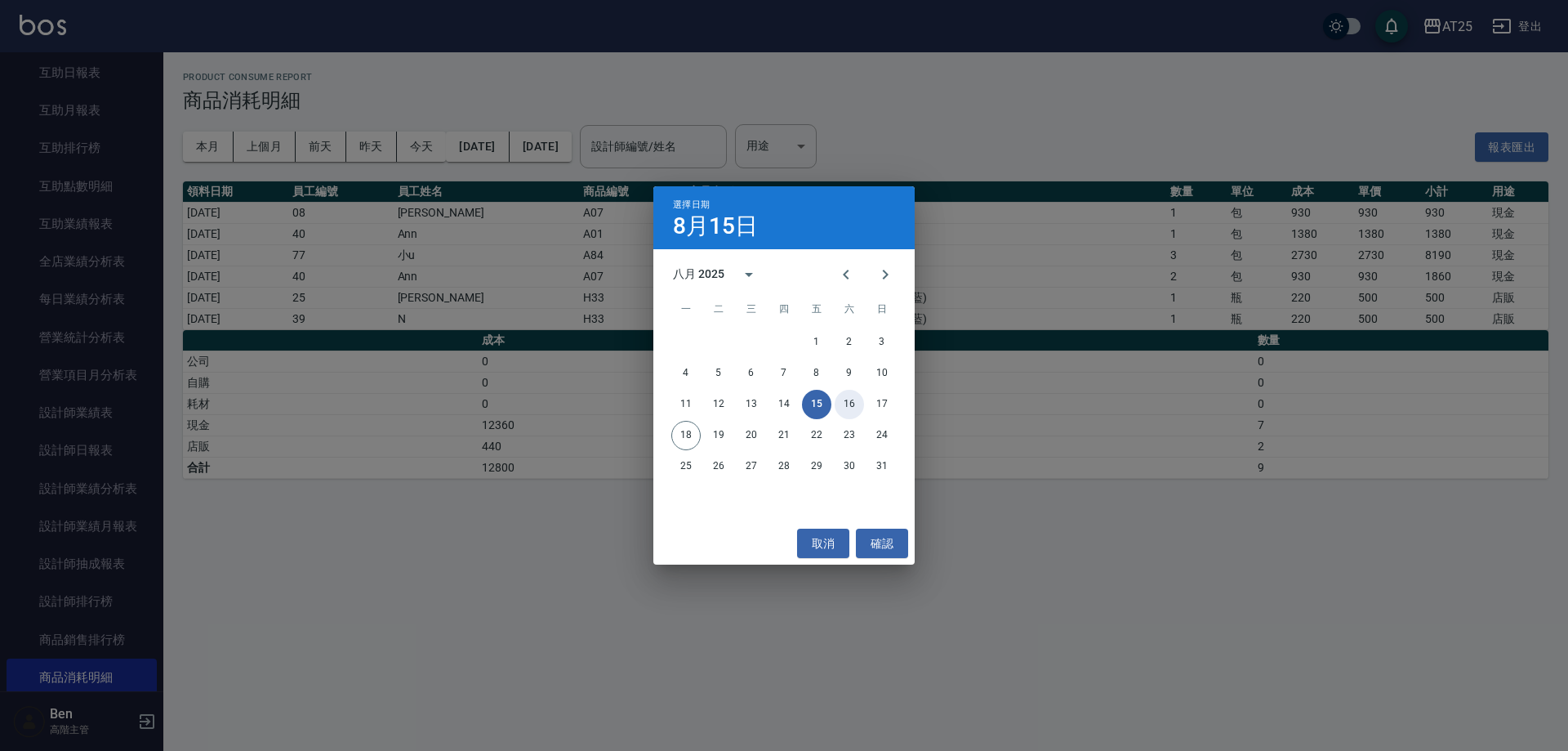
drag, startPoint x: 847, startPoint y: 405, endPoint x: 662, endPoint y: 181, distance: 290.5
click at [848, 405] on button "16" at bounding box center [849, 405] width 29 height 29
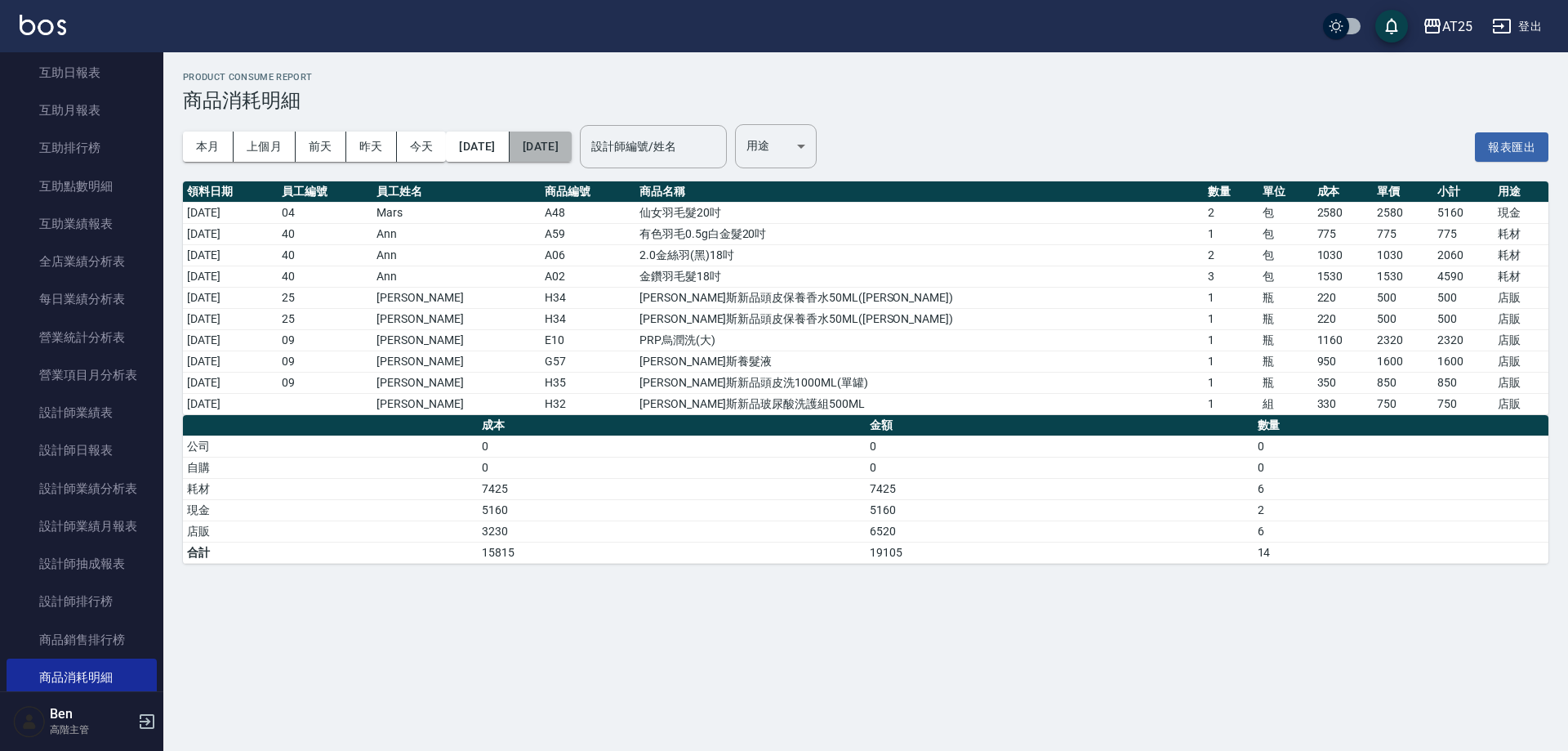
click at [572, 139] on button "[DATE]" at bounding box center [540, 146] width 62 height 30
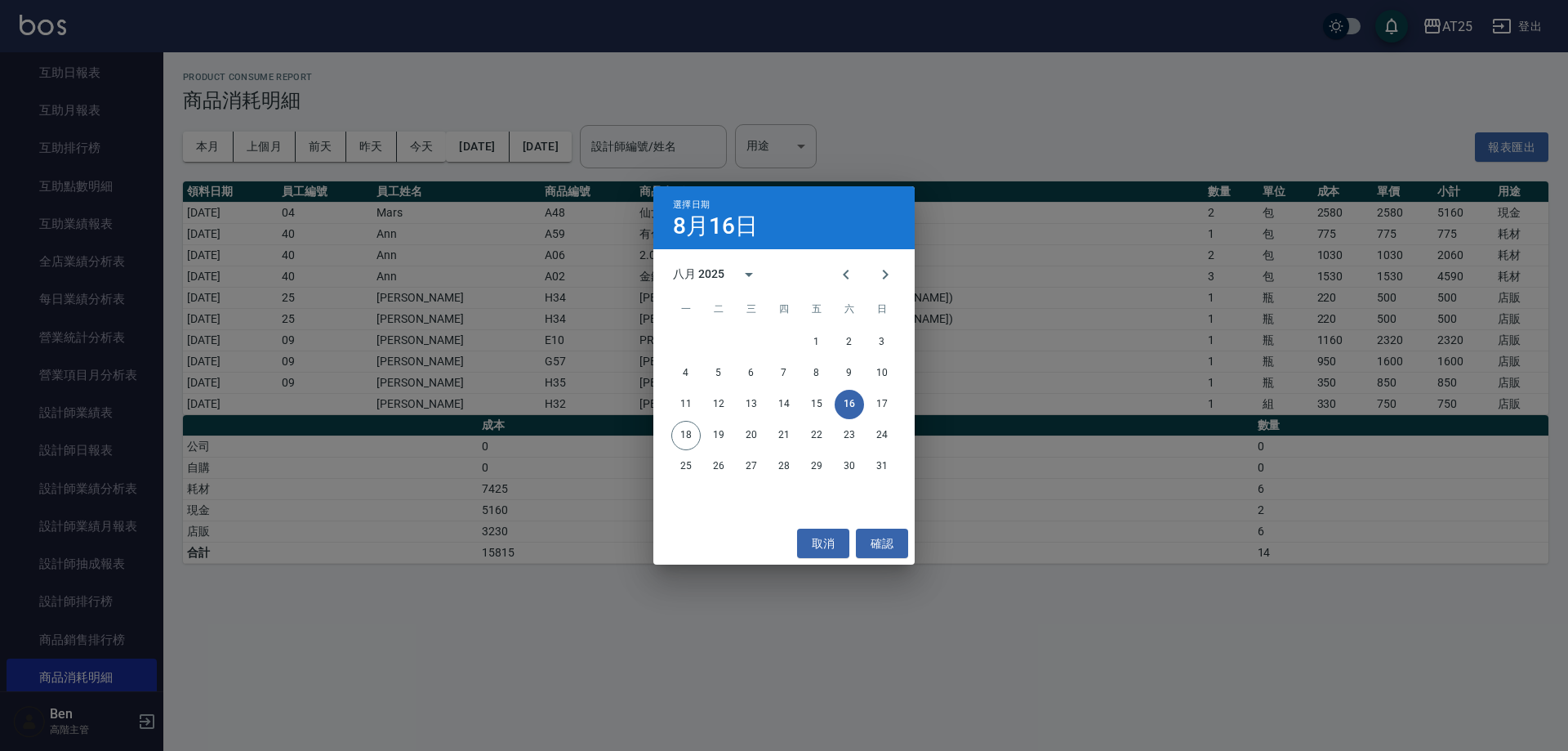
click at [996, 119] on div "選擇日期 [DATE] 八月 2025 一 二 三 四 五 六 日 1 2 3 4 5 6 7 8 9 10 11 12 13 14 15 16 17 18 …" at bounding box center [784, 376] width 1568 height 751
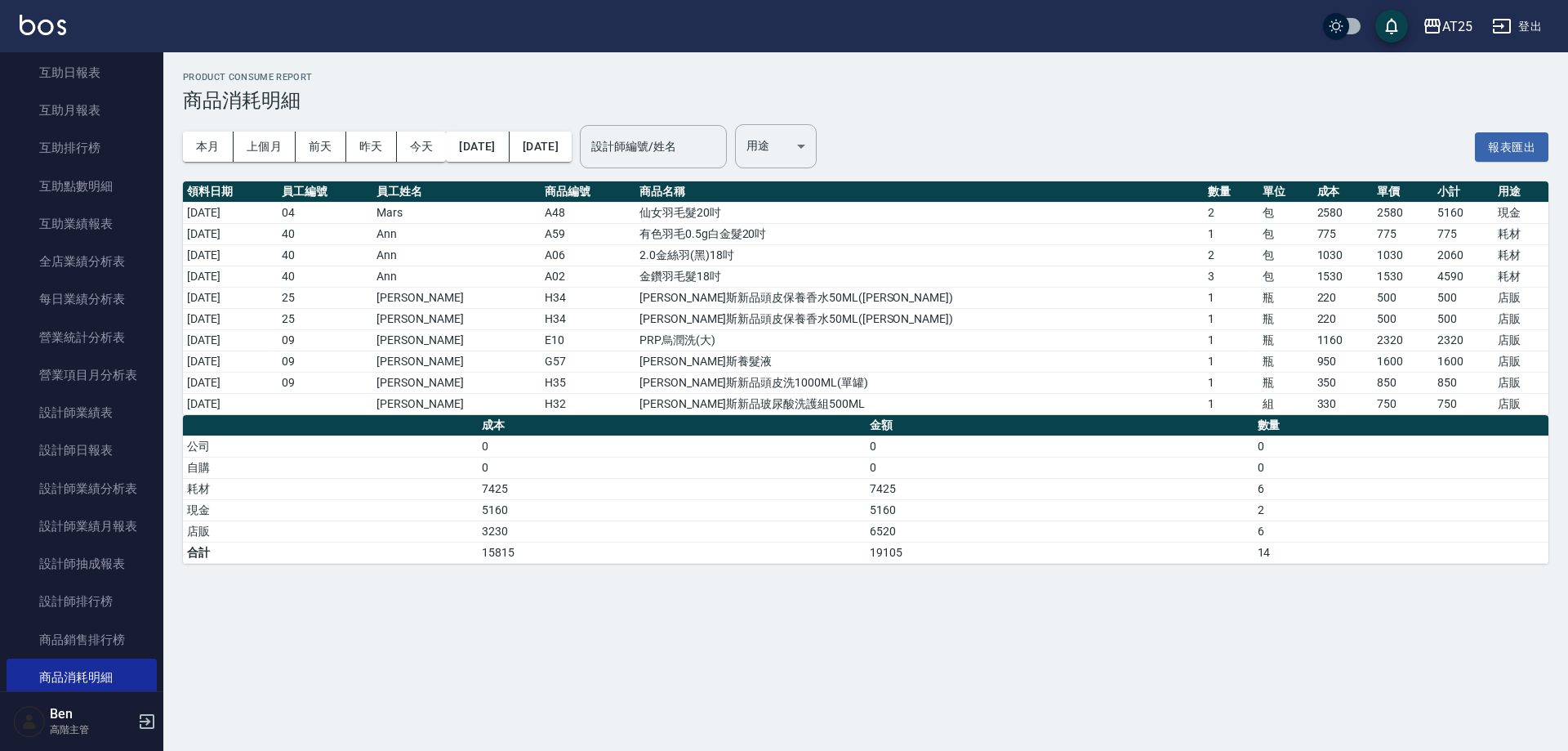
drag, startPoint x: 233, startPoint y: 219, endPoint x: 1439, endPoint y: 221, distance: 1206.0
click at [1439, 221] on tr "[DATE] 04 Mars A48 仙女羽毛髮20吋 2 包 2580 2580 5160 現金" at bounding box center [865, 212] width 1365 height 21
drag, startPoint x: 205, startPoint y: 237, endPoint x: 1409, endPoint y: 234, distance: 1204.0
click at [1409, 234] on tr "[DATE] 40 Ann A59 有色羽毛0.5g白金髮20吋 1 包 775 775 775 耗材" at bounding box center [865, 234] width 1365 height 21
click at [635, 231] on td "A59" at bounding box center [587, 234] width 95 height 21
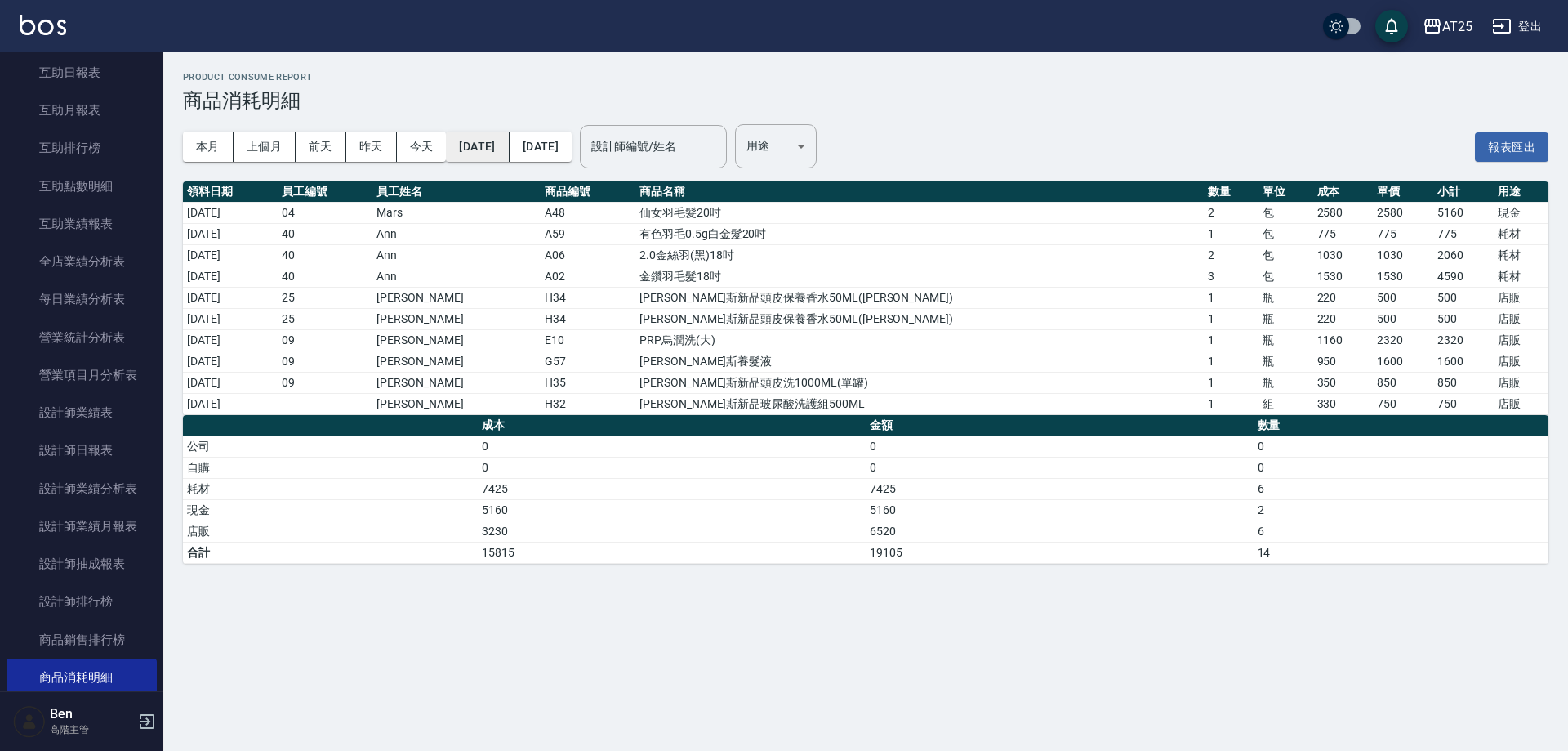
click at [477, 133] on div "本月 上個月 [DATE] [DATE] [DATE] [DATE] [DATE]" at bounding box center [377, 146] width 389 height 69
click at [480, 138] on button "[DATE]" at bounding box center [478, 146] width 63 height 30
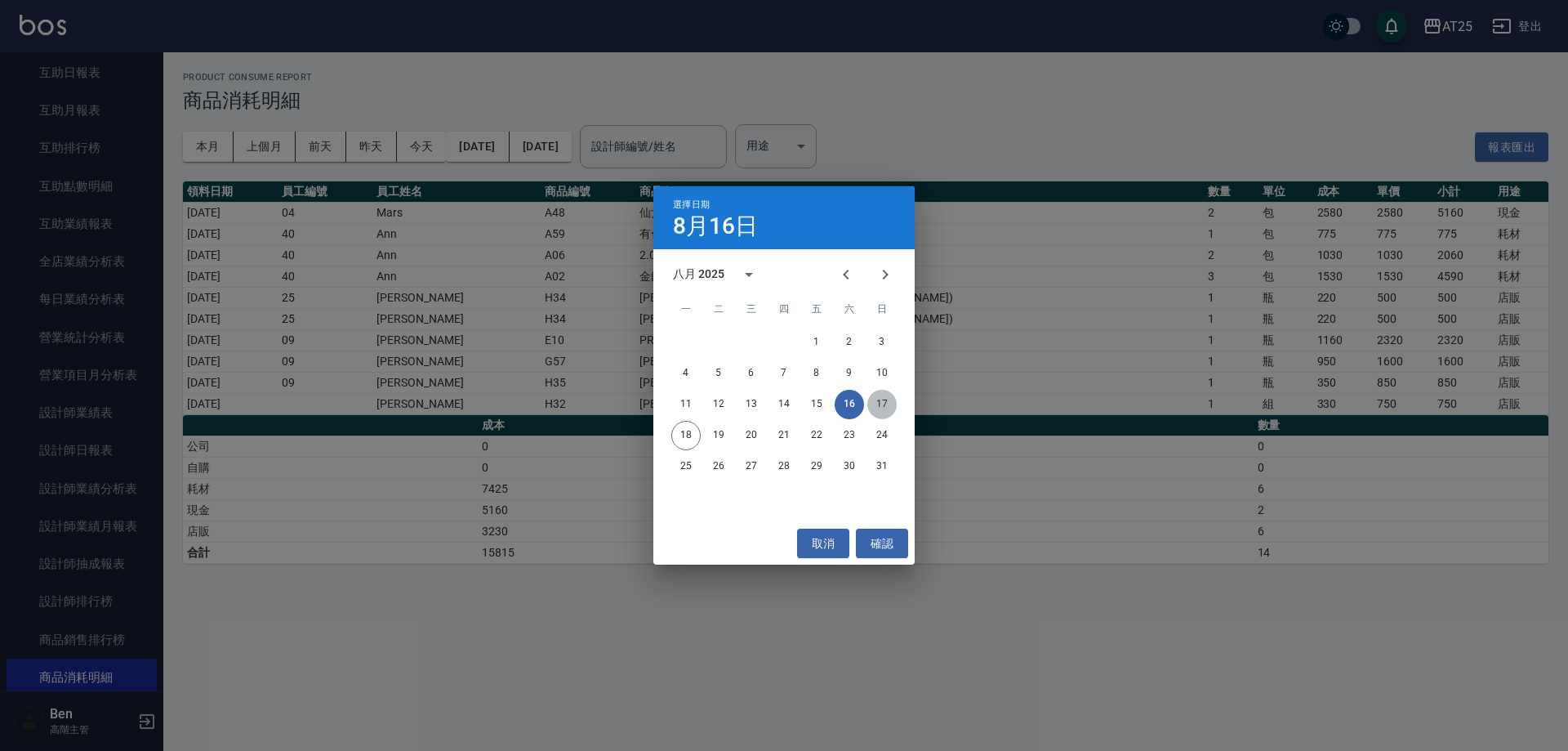
click at [875, 396] on button "17" at bounding box center [882, 405] width 29 height 29
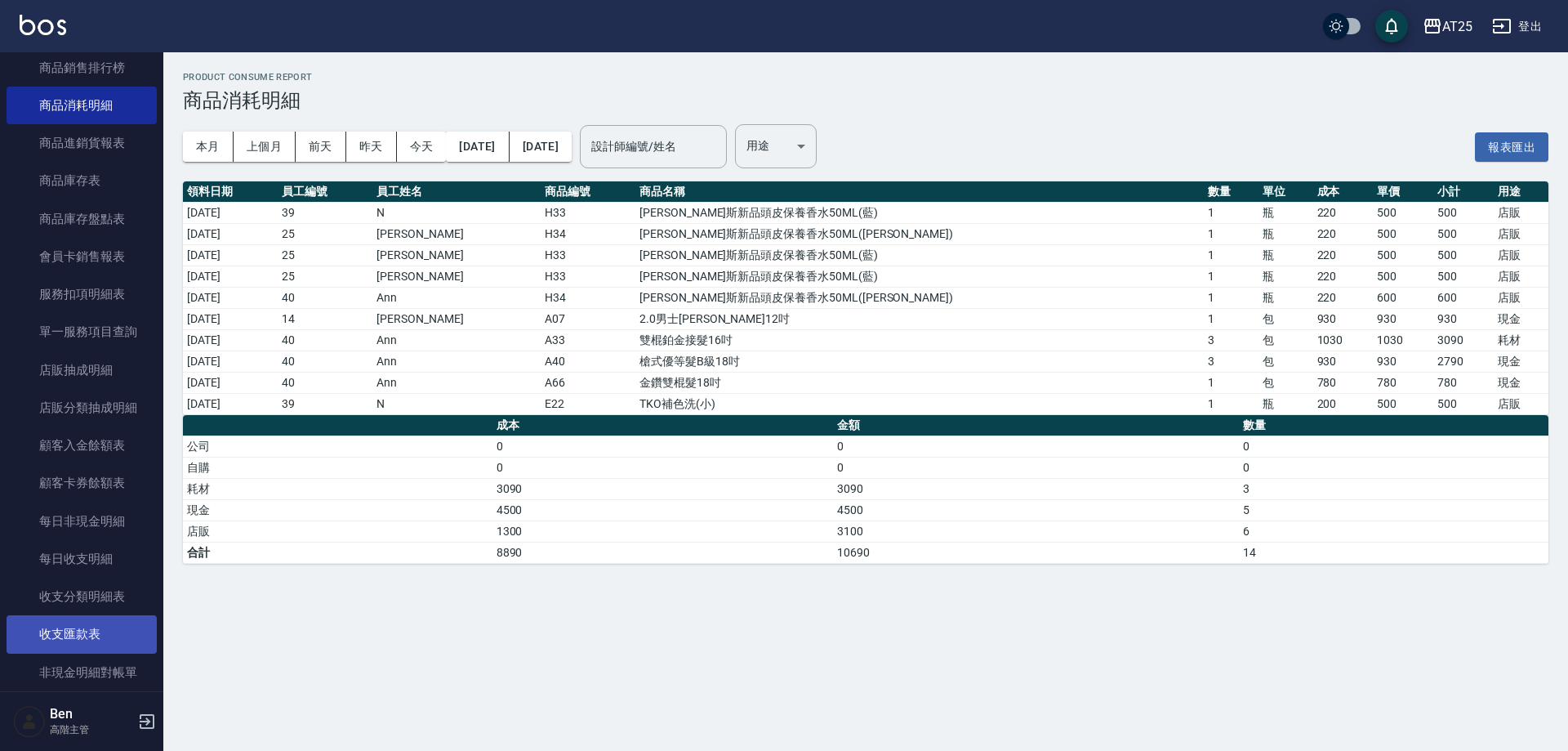
scroll to position [817, 0]
